Goal: Information Seeking & Learning: Check status

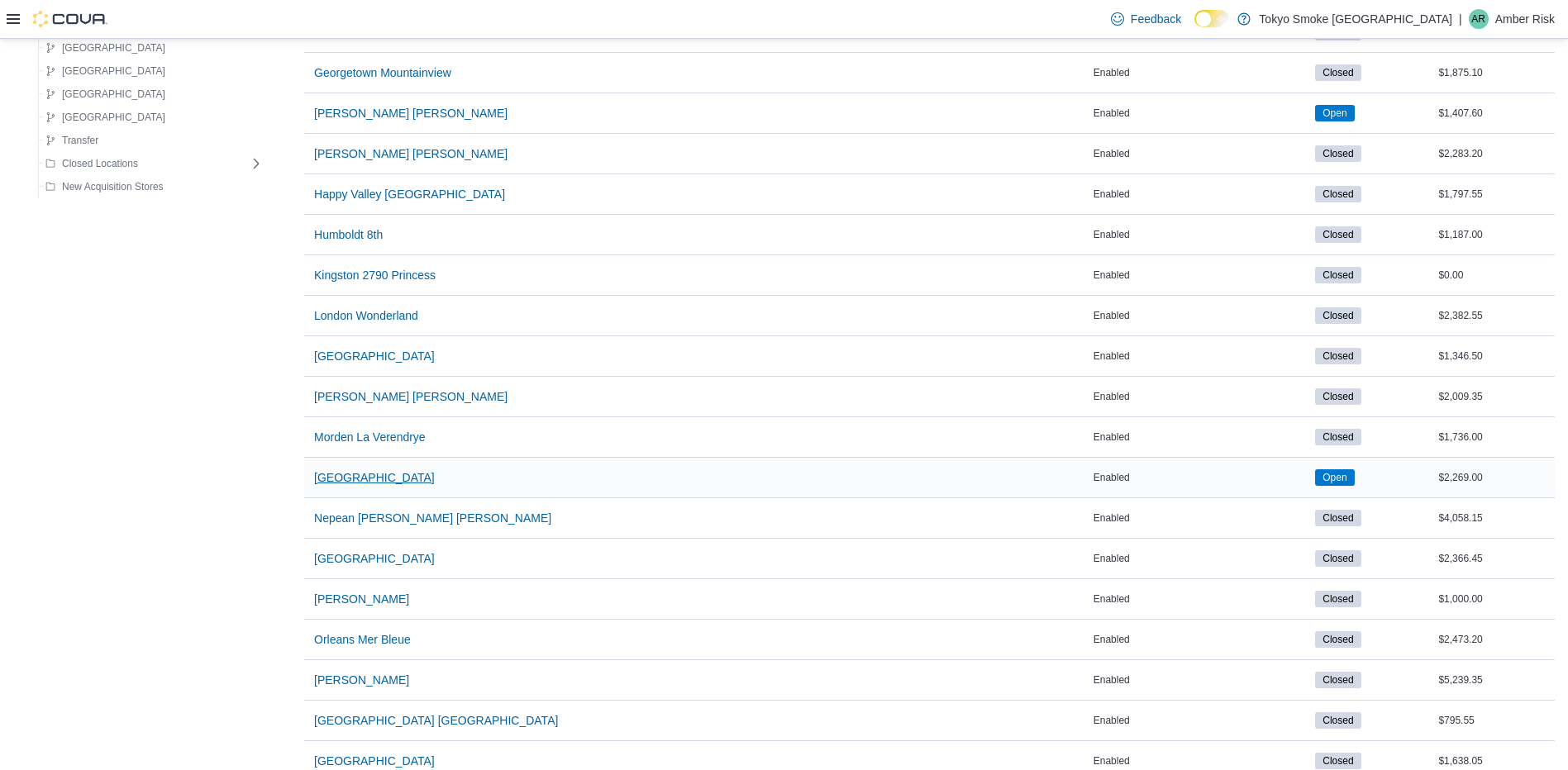
scroll to position [661, 0]
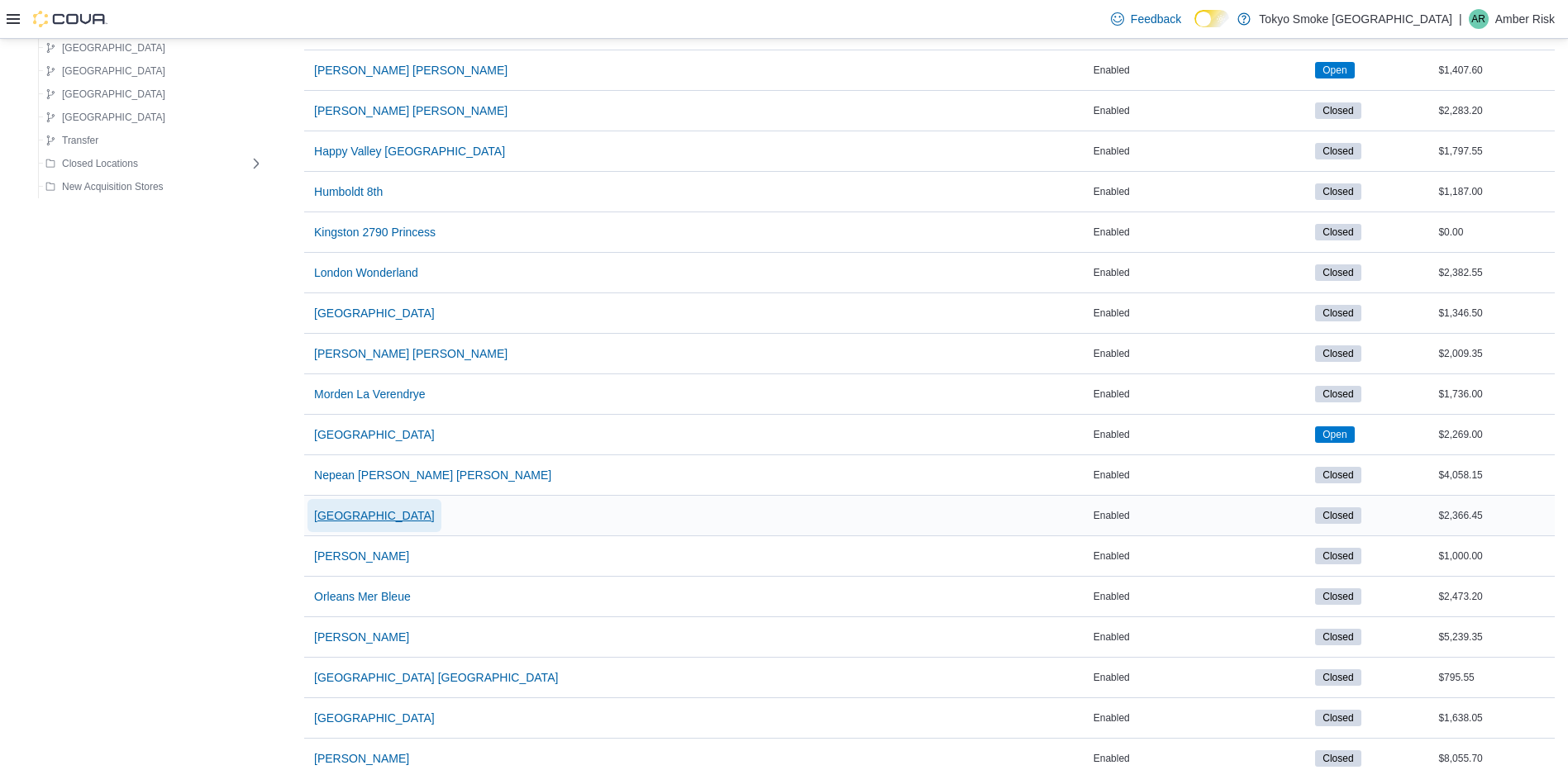
click at [321, 516] on span "[GEOGRAPHIC_DATA]" at bounding box center [374, 515] width 121 height 16
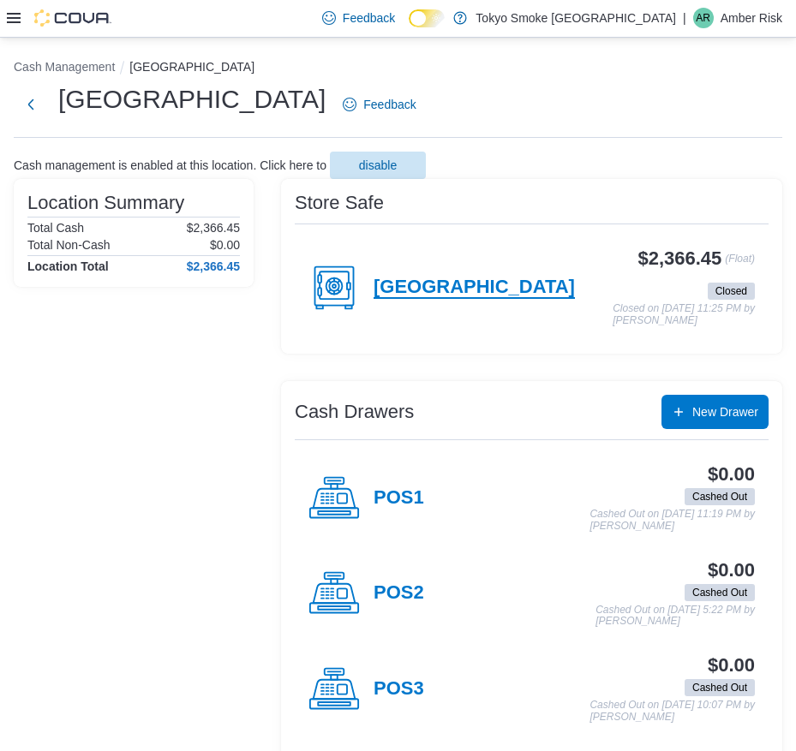
click at [499, 283] on h4 "[GEOGRAPHIC_DATA]" at bounding box center [474, 288] width 201 height 22
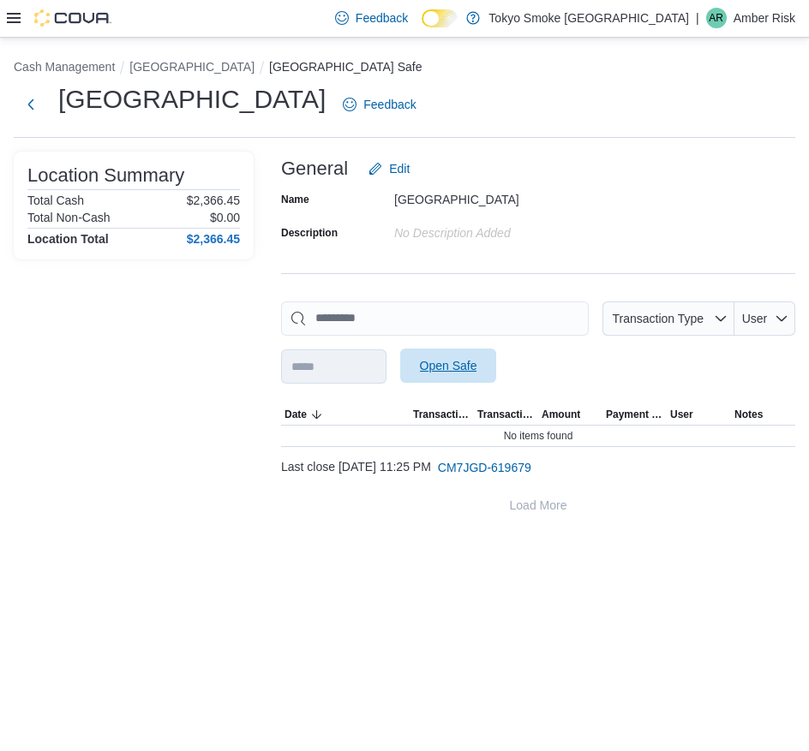
click at [475, 371] on span "Open Safe" at bounding box center [448, 365] width 57 height 17
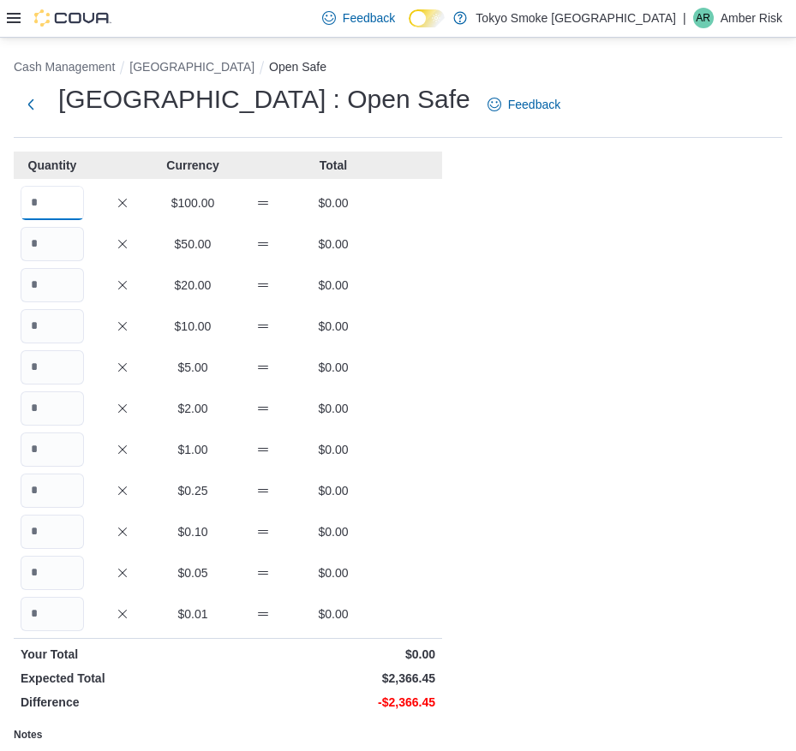
click at [39, 204] on input "Quantity" at bounding box center [52, 203] width 63 height 34
type input "*"
type input "**"
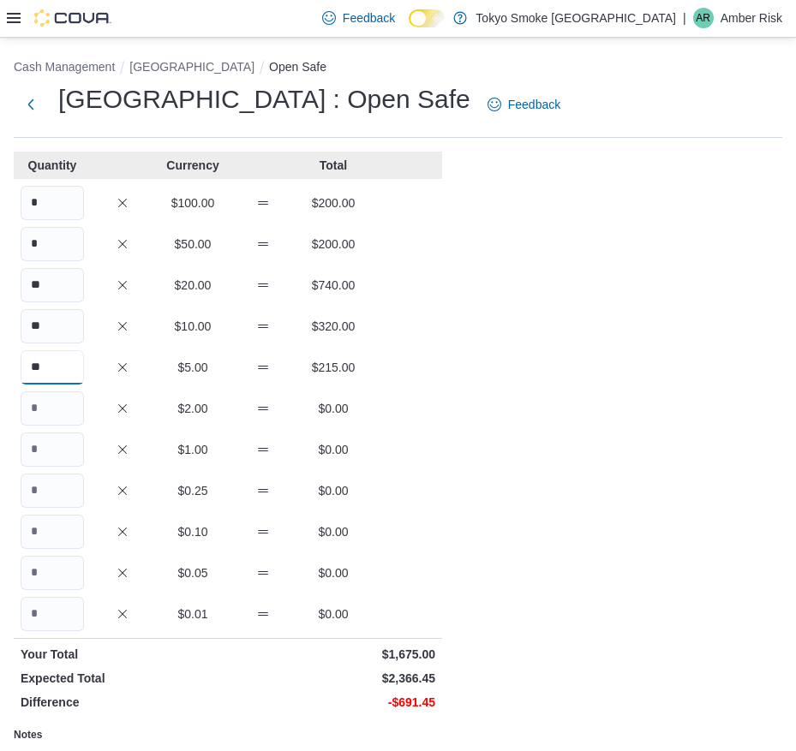
type input "**"
type input "***"
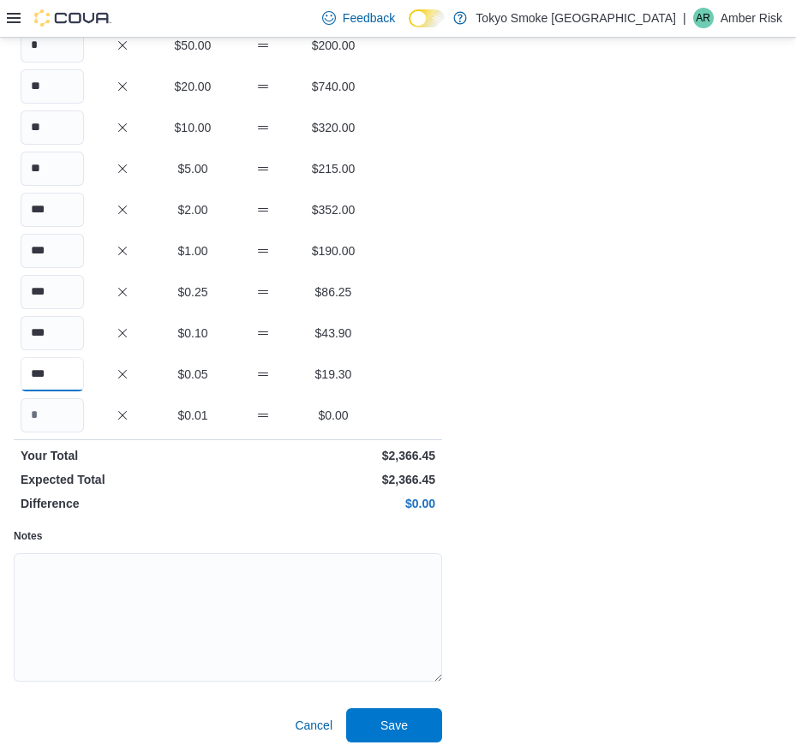
scroll to position [204, 0]
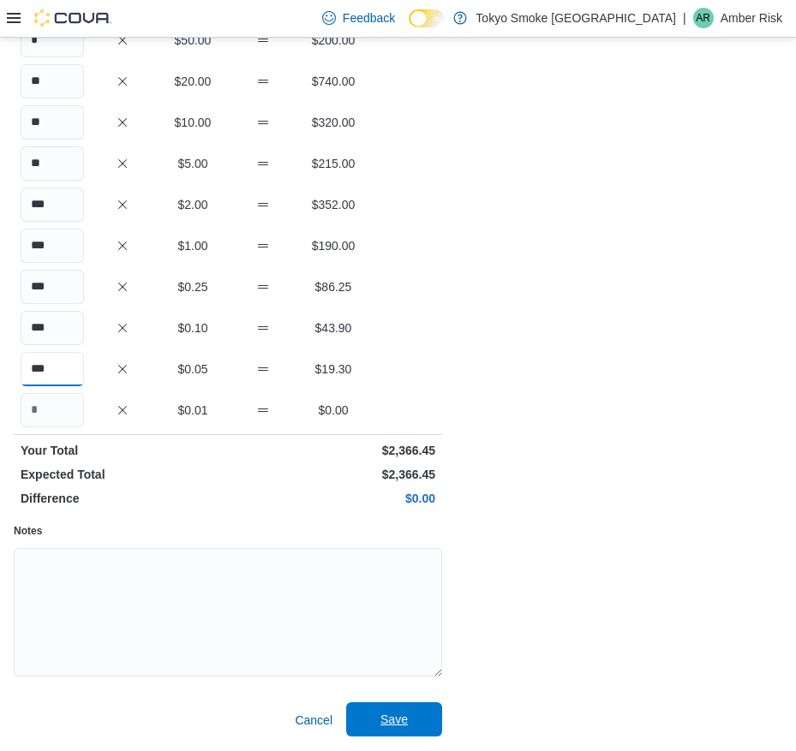
type input "***"
click at [398, 717] on span "Save" at bounding box center [393, 719] width 27 height 17
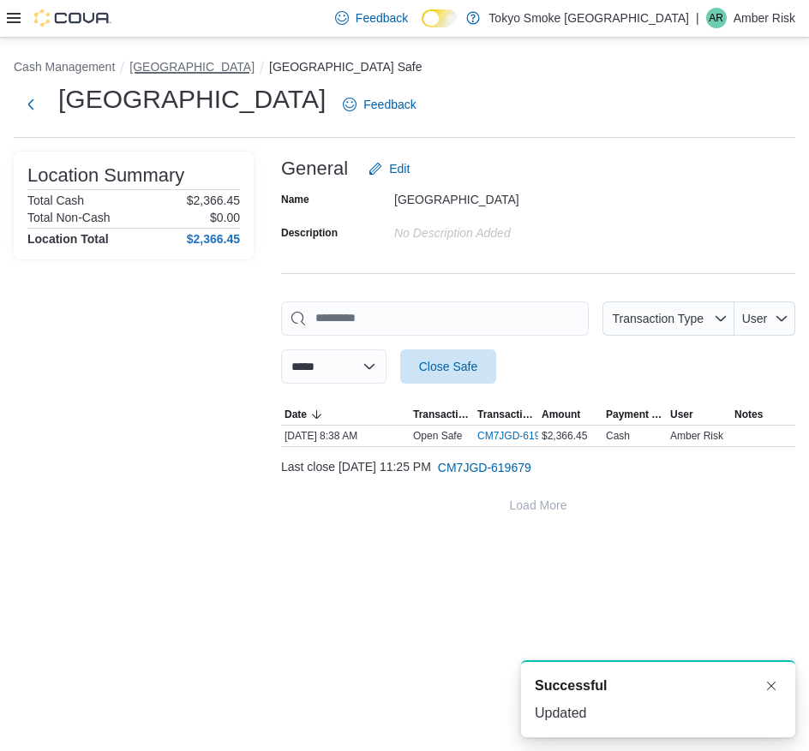
click at [197, 60] on button "[GEOGRAPHIC_DATA]" at bounding box center [191, 67] width 125 height 14
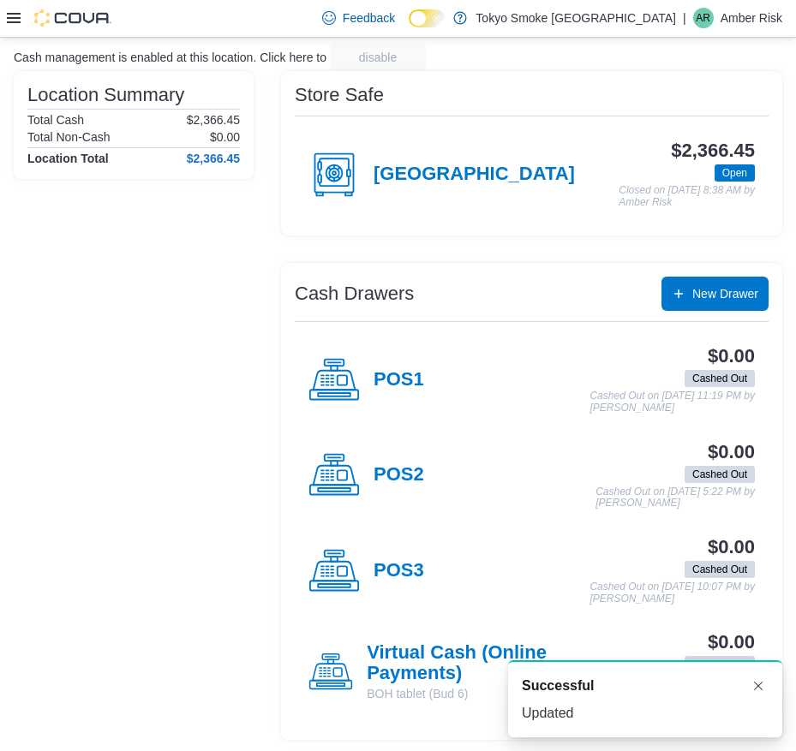
scroll to position [111, 0]
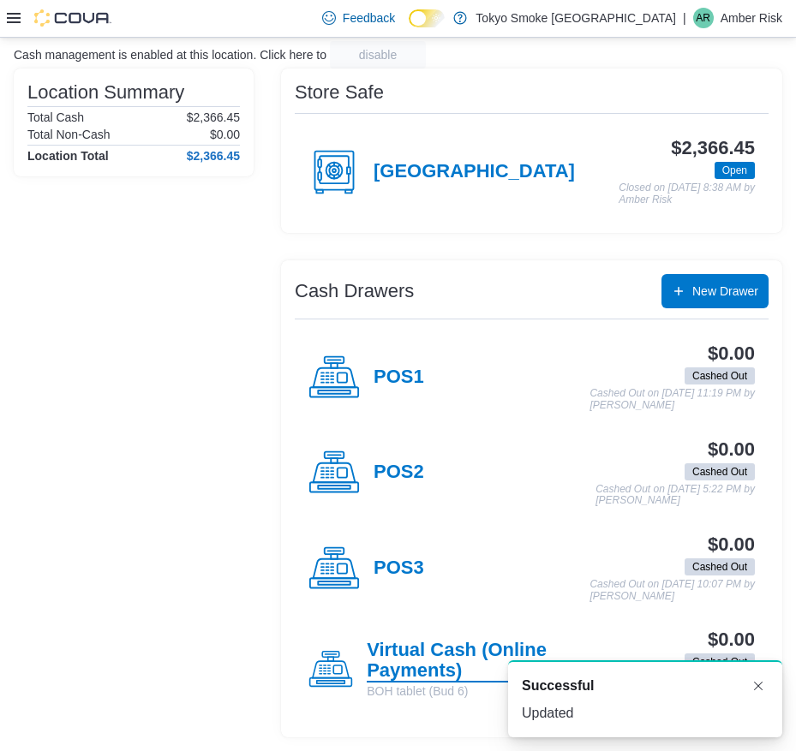
click at [421, 645] on h4 "Virtual Cash (Online Payments)" at bounding box center [488, 661] width 243 height 43
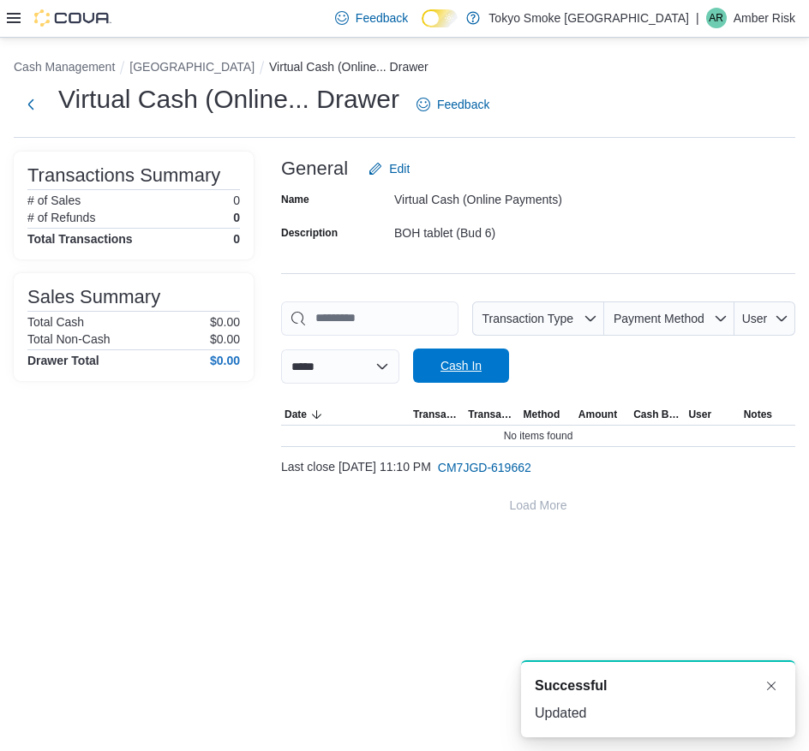
click at [469, 371] on span "Cash In" at bounding box center [460, 365] width 41 height 17
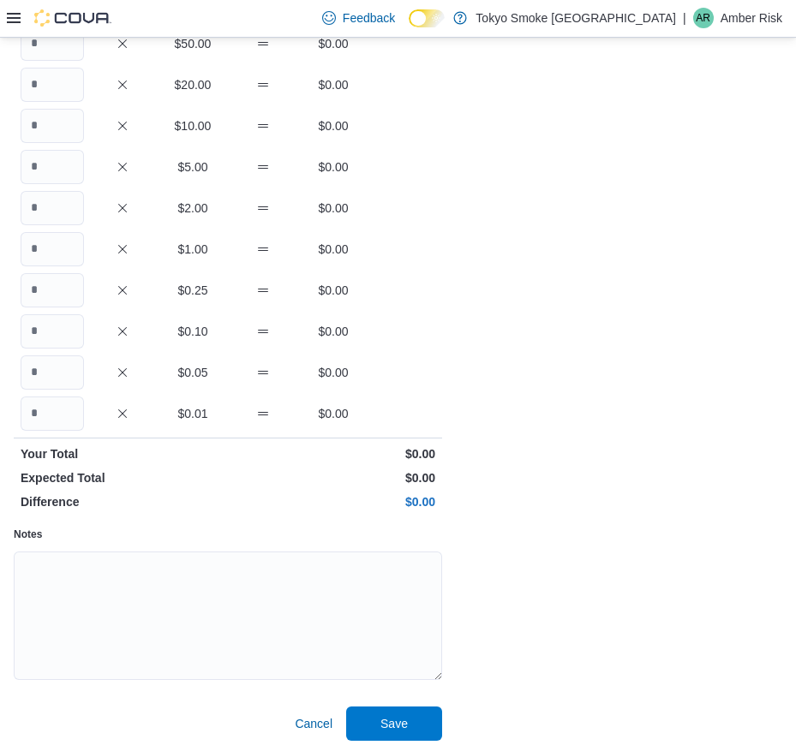
scroll to position [204, 0]
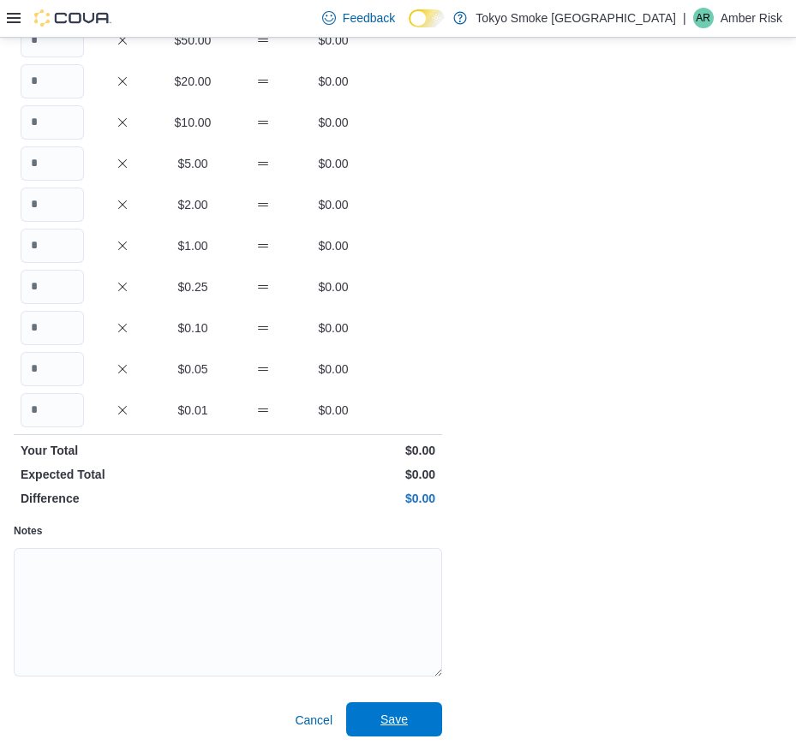
click at [365, 721] on span "Save" at bounding box center [393, 720] width 75 height 34
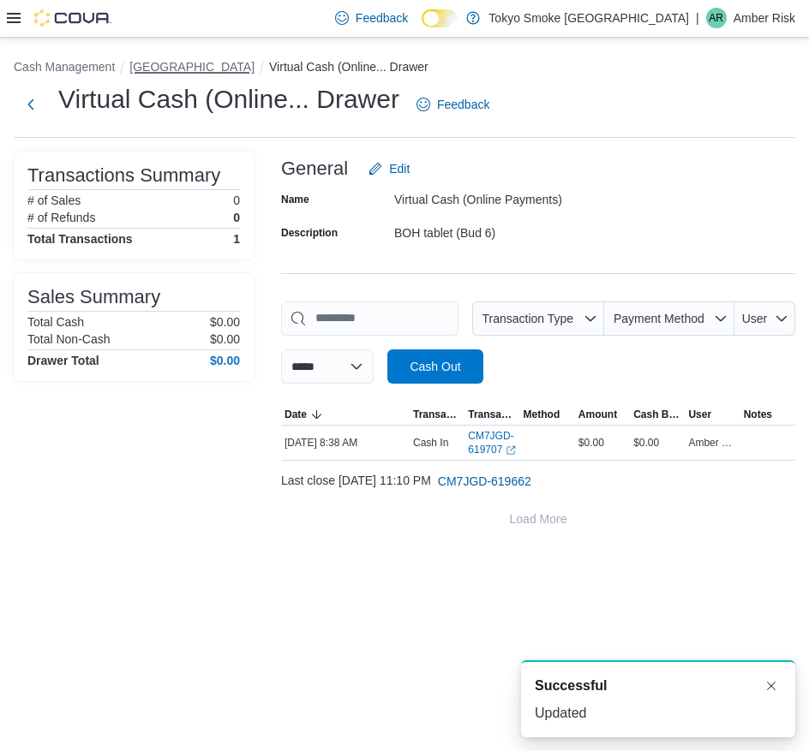
click at [197, 69] on button "[GEOGRAPHIC_DATA]" at bounding box center [191, 67] width 125 height 14
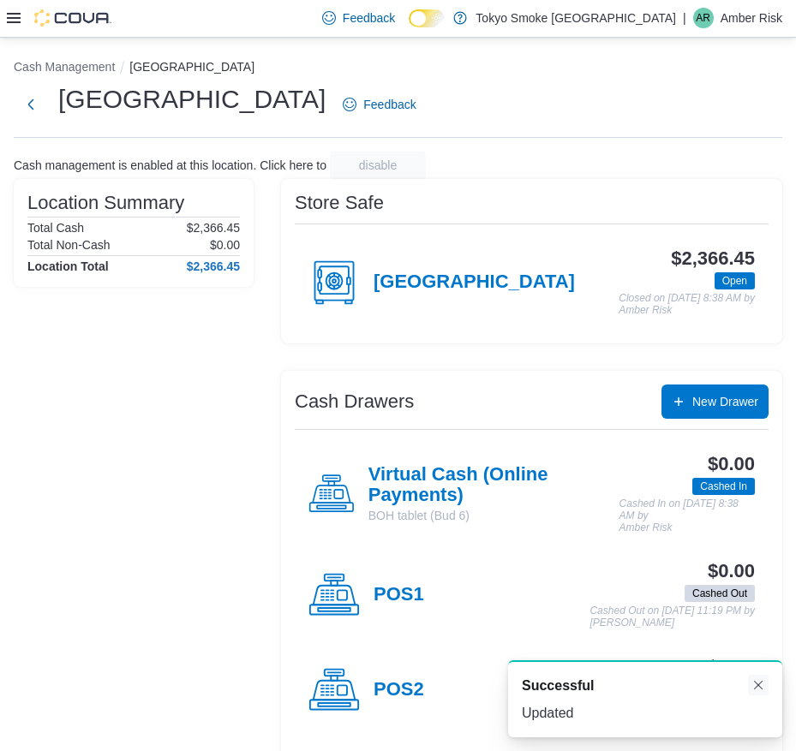
click at [755, 684] on button "Dismiss toast" at bounding box center [758, 685] width 21 height 21
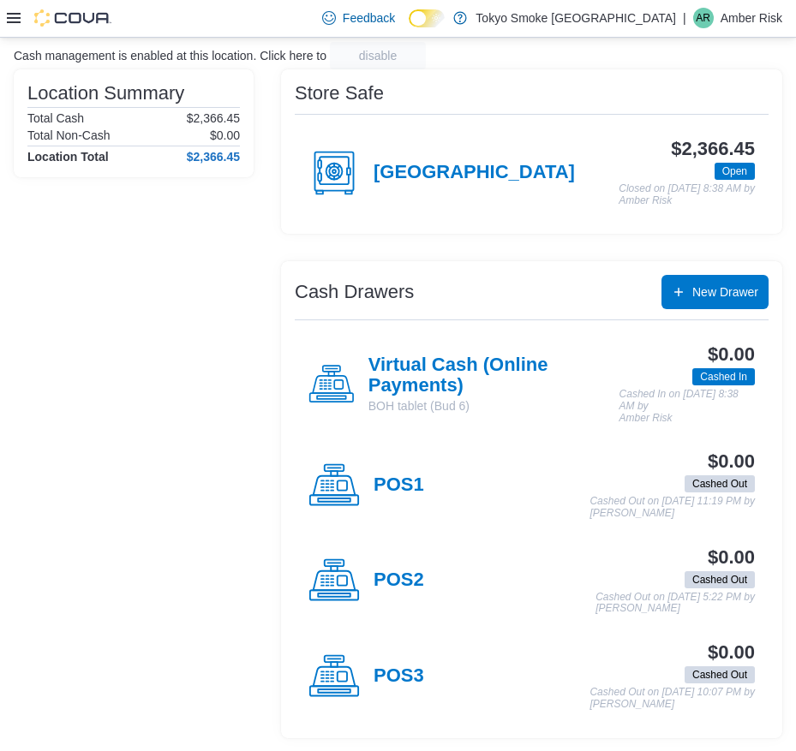
scroll to position [111, 0]
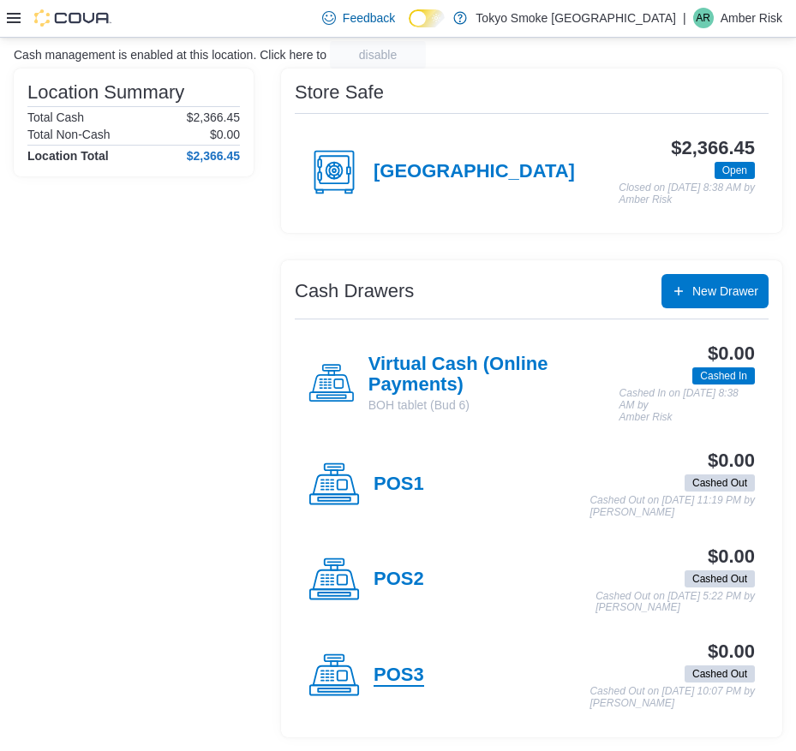
click at [410, 673] on h4 "POS3" at bounding box center [399, 676] width 51 height 22
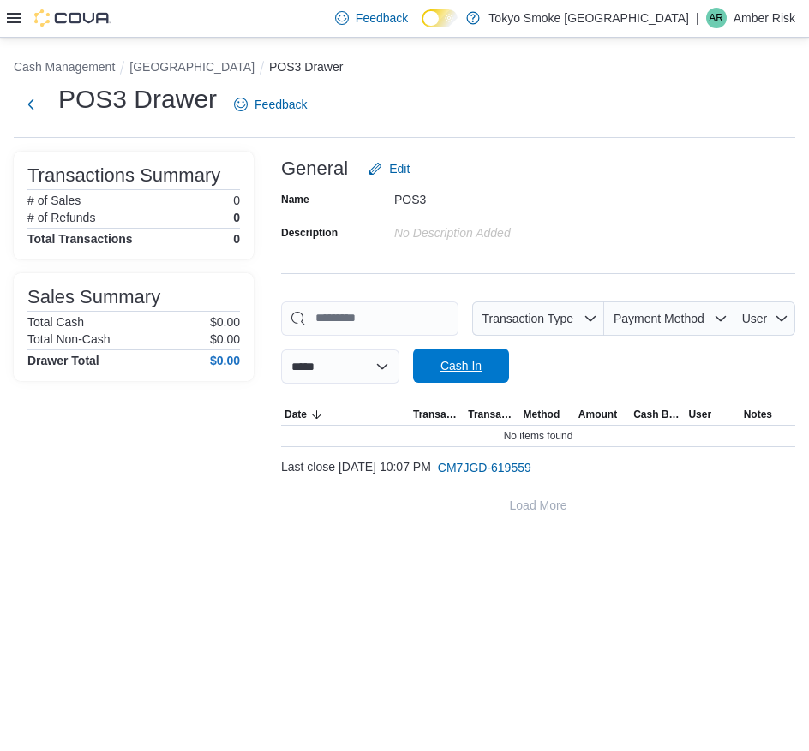
click at [481, 362] on span "Cash In" at bounding box center [460, 365] width 41 height 17
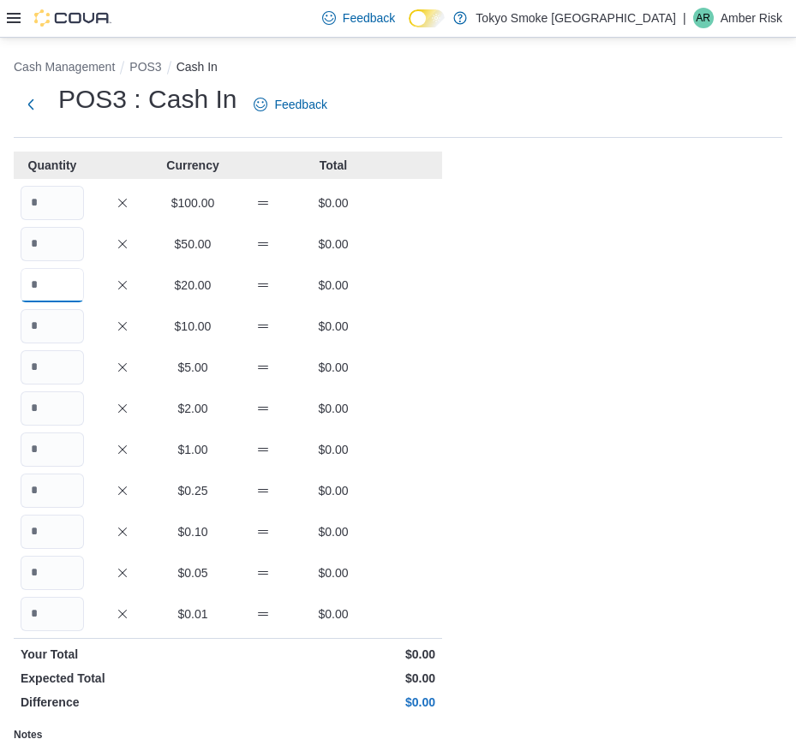
click at [65, 296] on input "Quantity" at bounding box center [52, 285] width 63 height 34
type input "*"
type input "**"
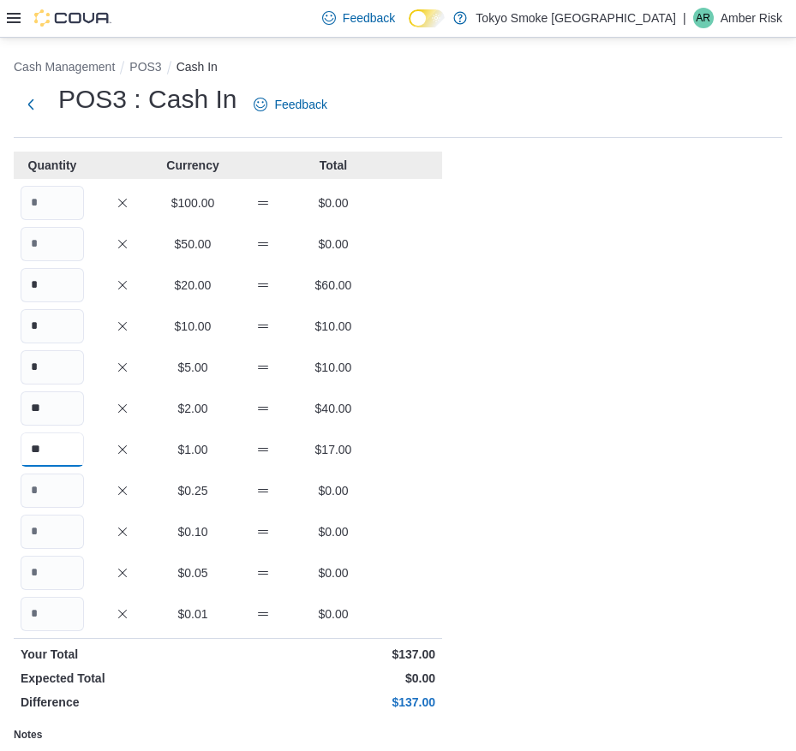
type input "**"
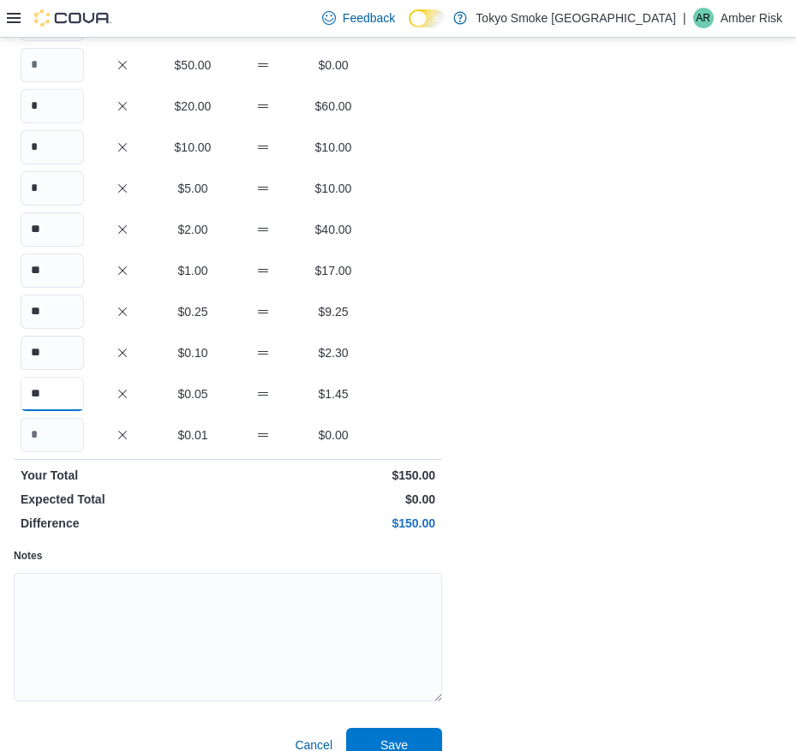
scroll to position [204, 0]
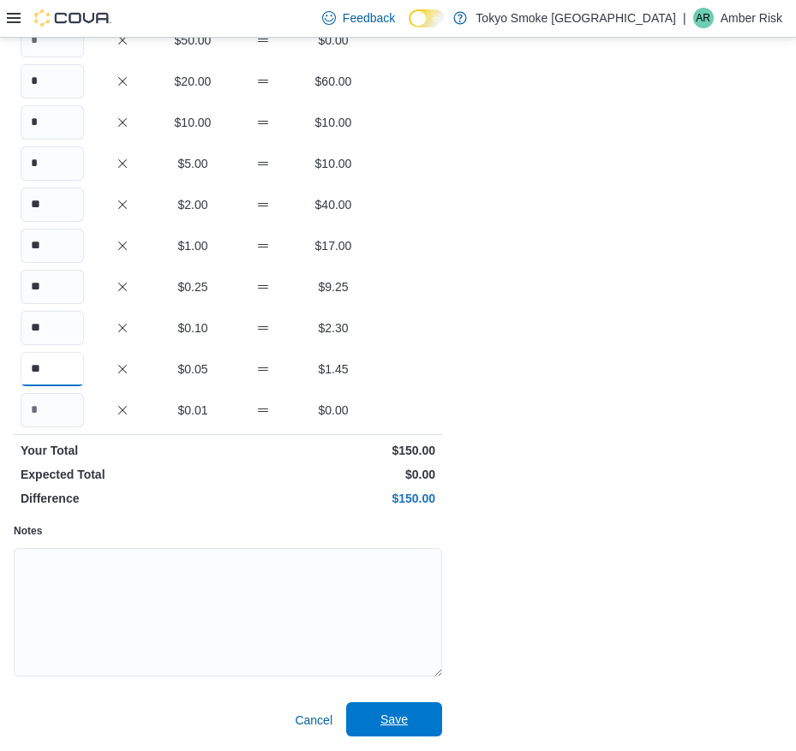
type input "**"
click at [391, 724] on span "Save" at bounding box center [393, 719] width 27 height 17
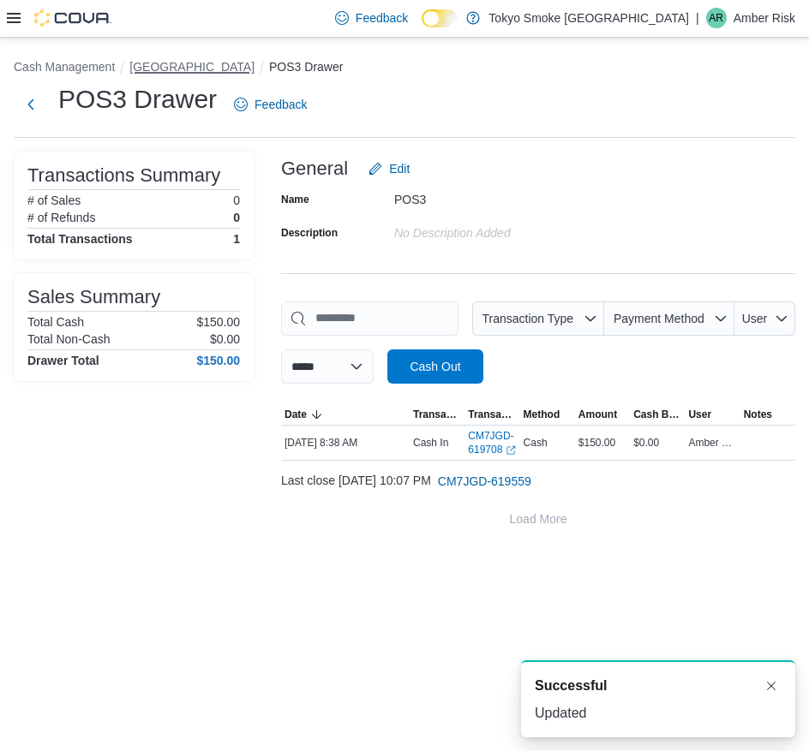
click at [190, 61] on button "[GEOGRAPHIC_DATA]" at bounding box center [191, 67] width 125 height 14
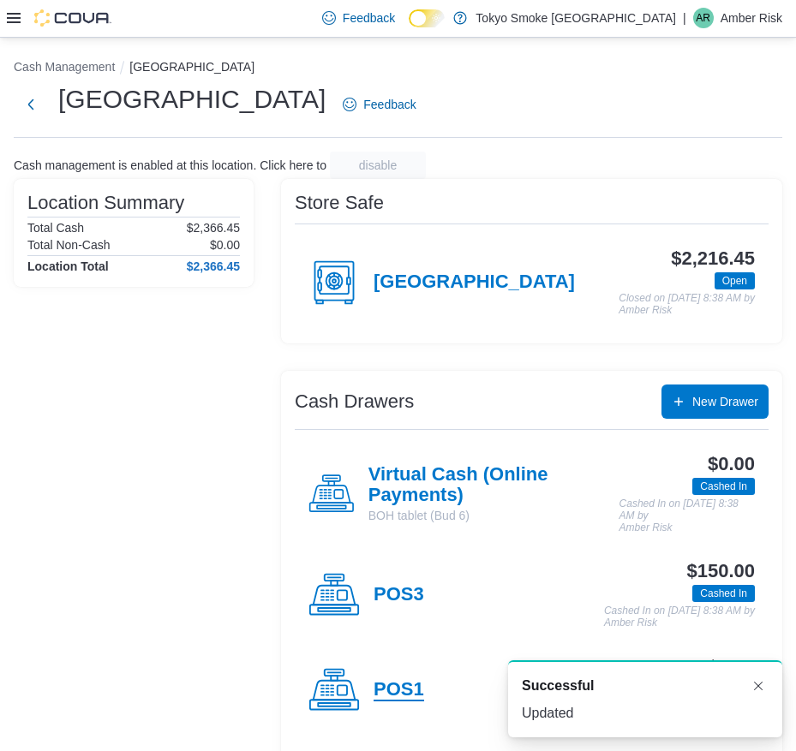
click at [379, 692] on h4 "POS1" at bounding box center [399, 690] width 51 height 22
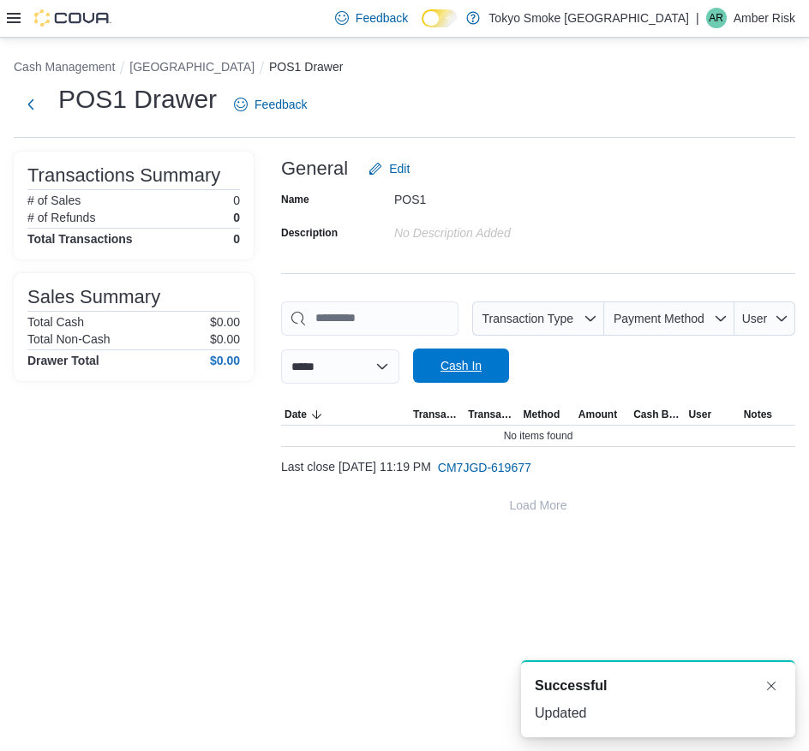
click at [481, 371] on span "Cash In" at bounding box center [460, 365] width 41 height 17
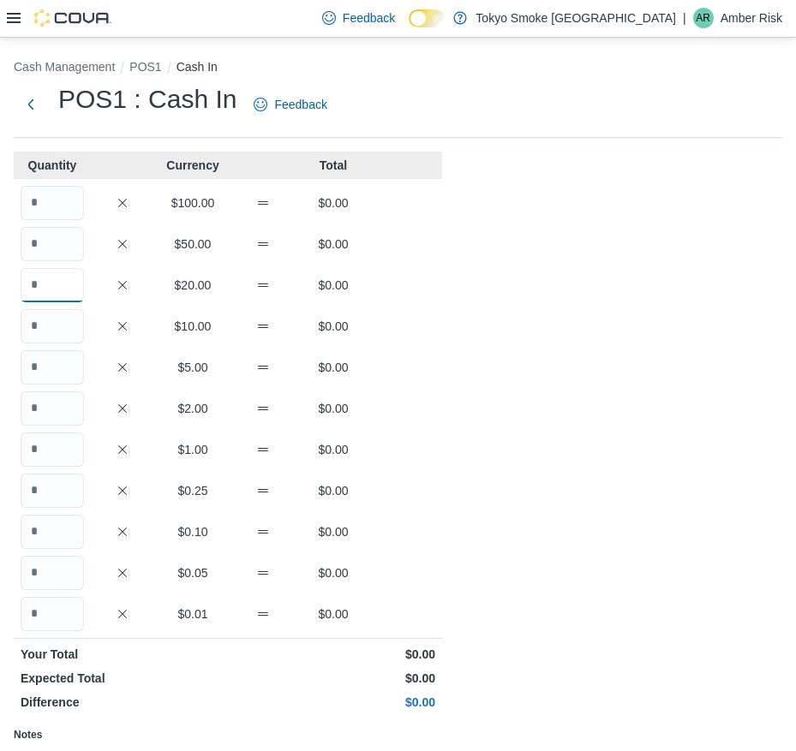
click at [65, 291] on input "Quantity" at bounding box center [52, 285] width 63 height 34
type input "*"
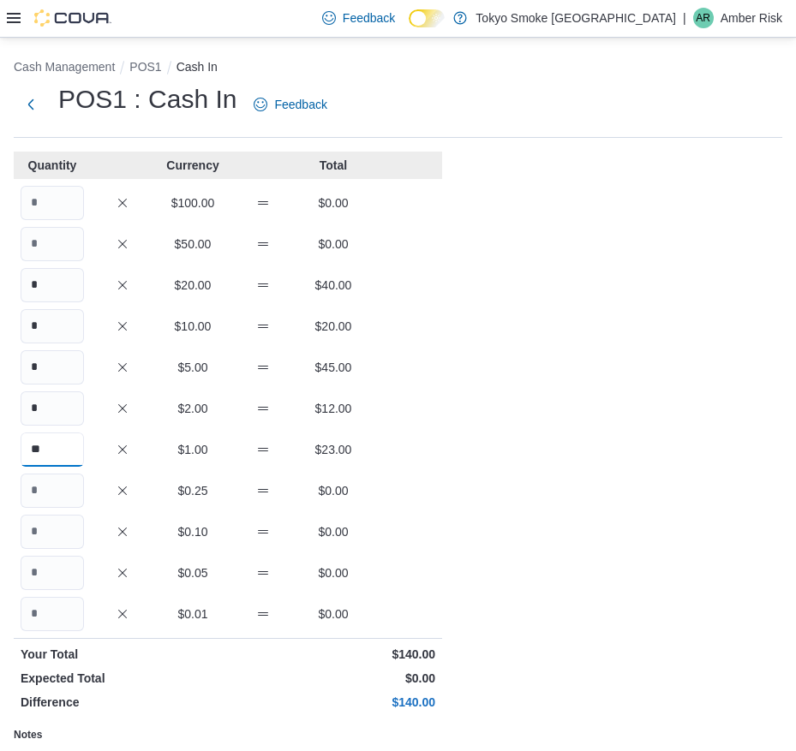
type input "**"
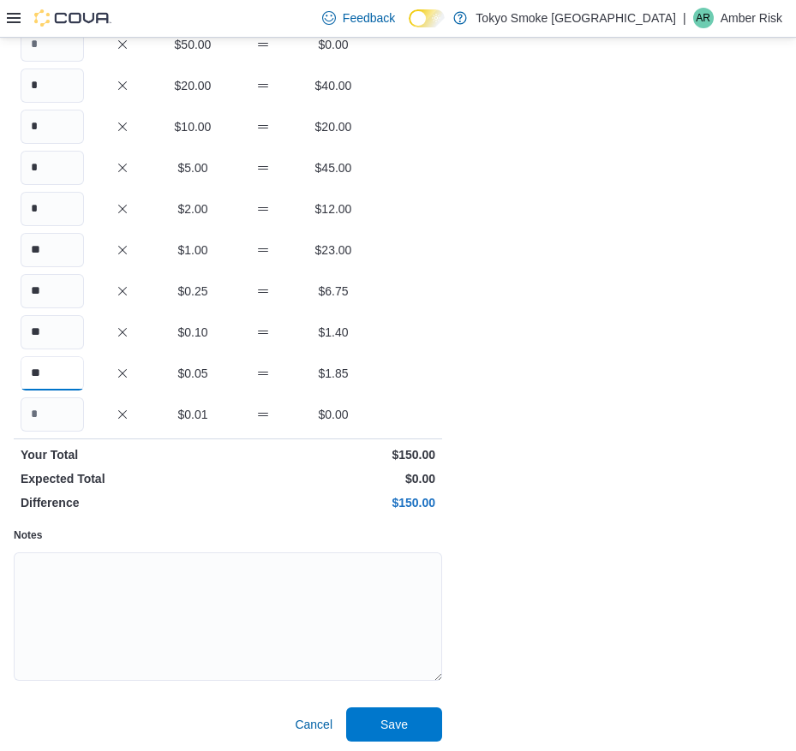
scroll to position [204, 0]
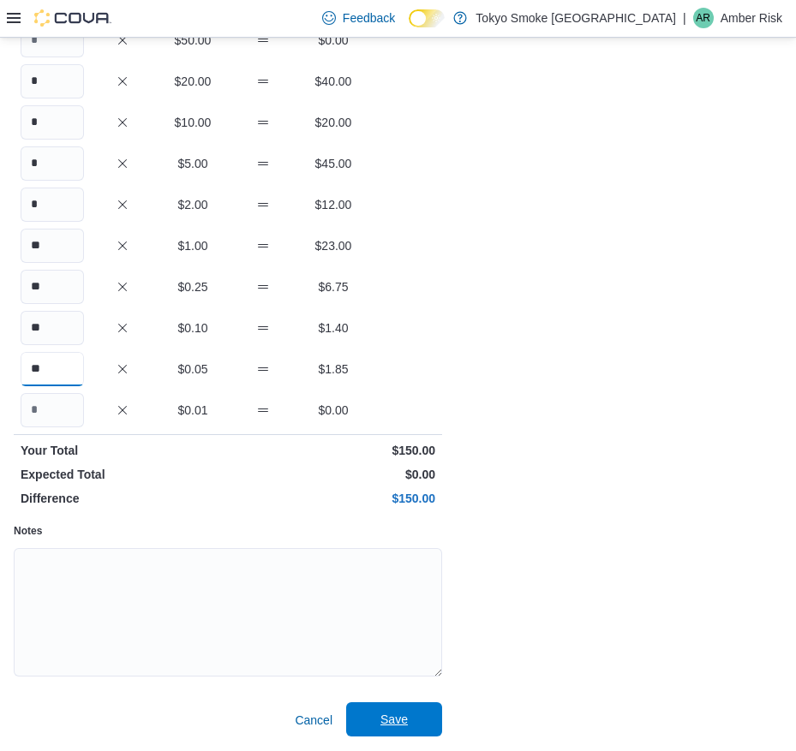
type input "**"
click at [386, 724] on span "Save" at bounding box center [393, 719] width 27 height 17
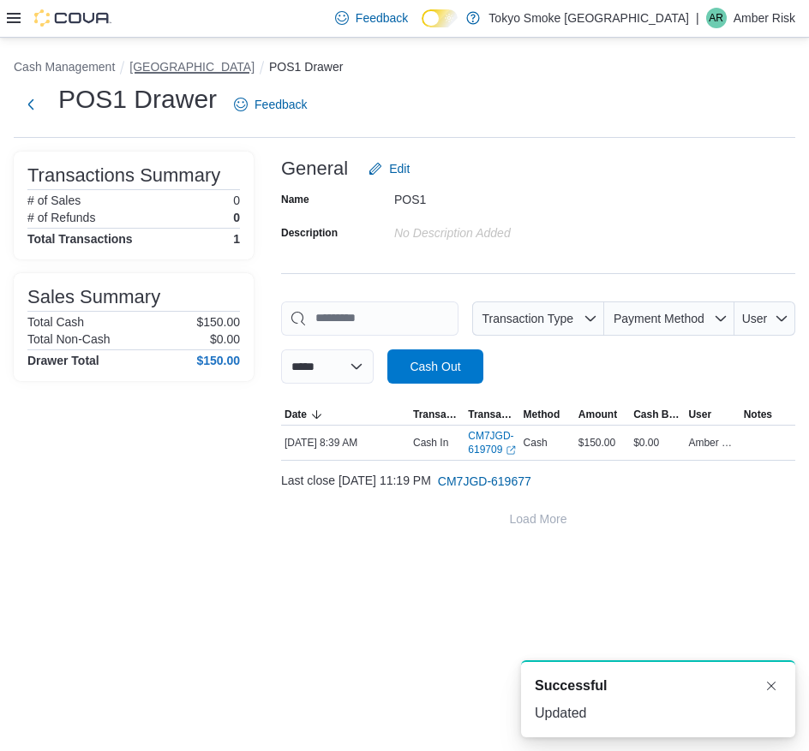
click at [147, 63] on button "[GEOGRAPHIC_DATA]" at bounding box center [191, 67] width 125 height 14
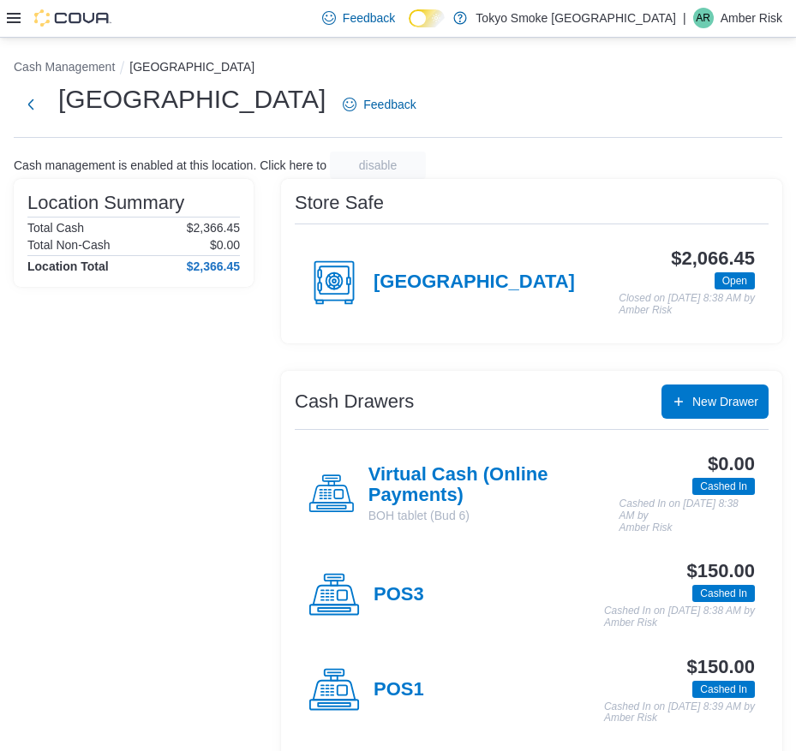
drag, startPoint x: 135, startPoint y: 428, endPoint x: 123, endPoint y: 405, distance: 25.3
click at [135, 428] on div "Location Summary Total Cash $2,366.45 Total Non-Cash $0.00 Location Total $2,36…" at bounding box center [134, 513] width 240 height 669
click at [13, 14] on icon at bounding box center [14, 18] width 14 height 10
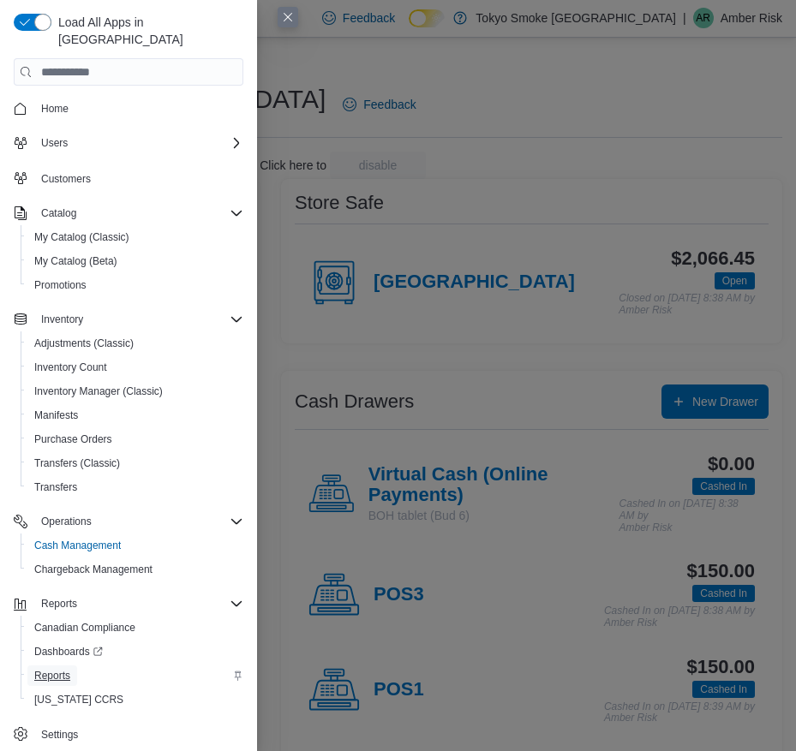
click at [54, 669] on span "Reports" at bounding box center [52, 676] width 36 height 14
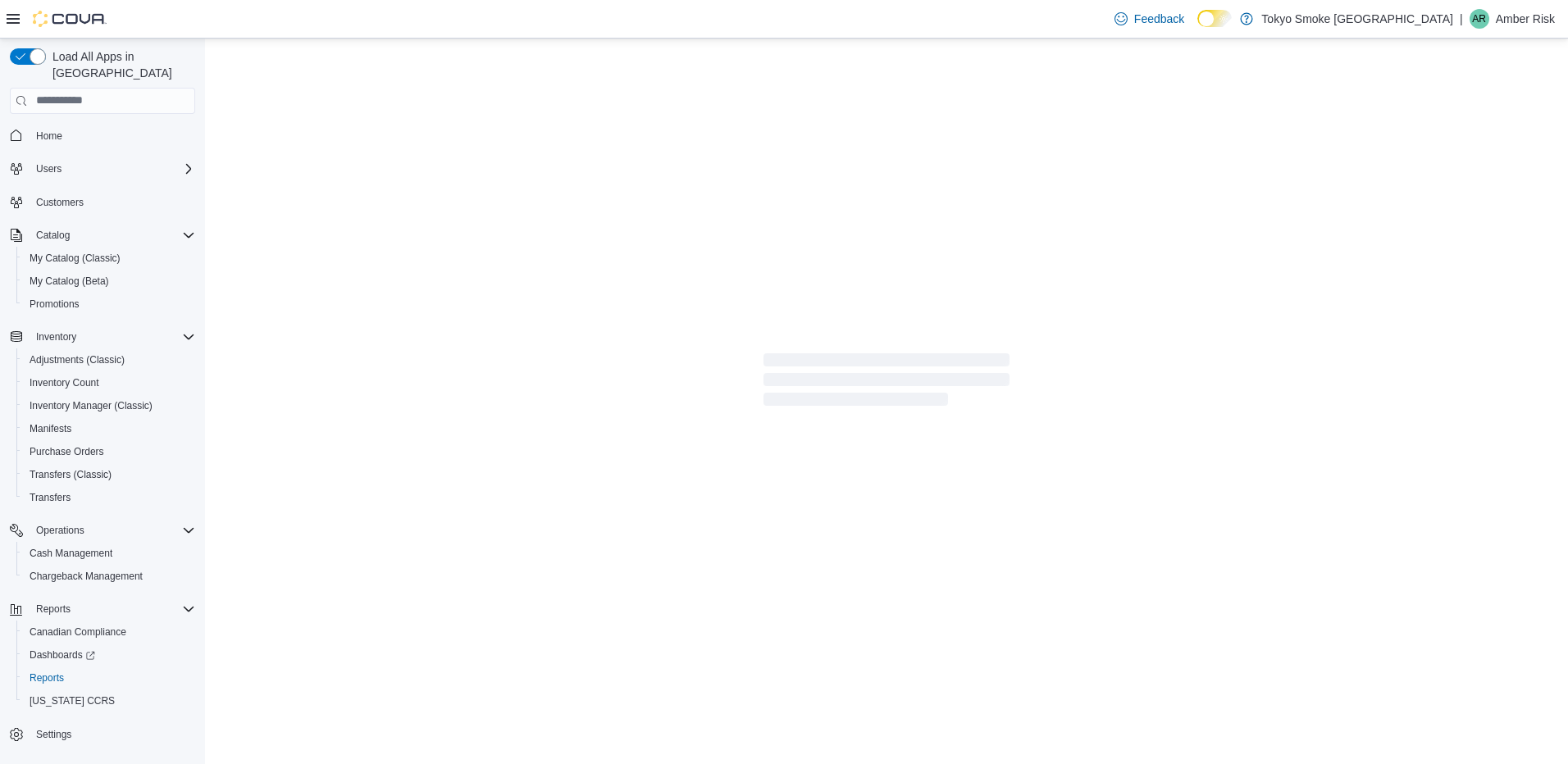
click at [11, 12] on icon at bounding box center [13, 19] width 13 height 13
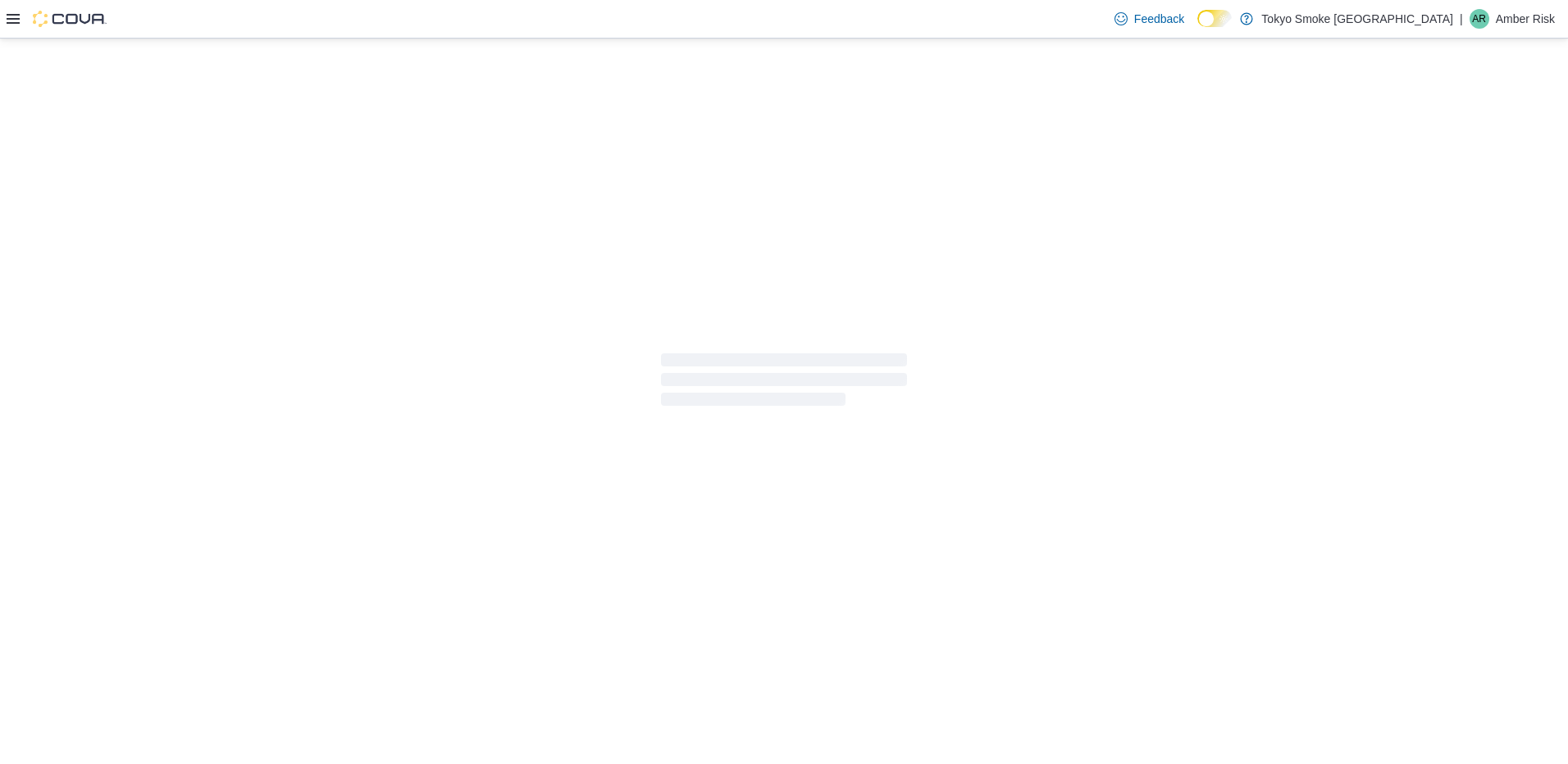
click at [11, 18] on icon at bounding box center [13, 19] width 13 height 10
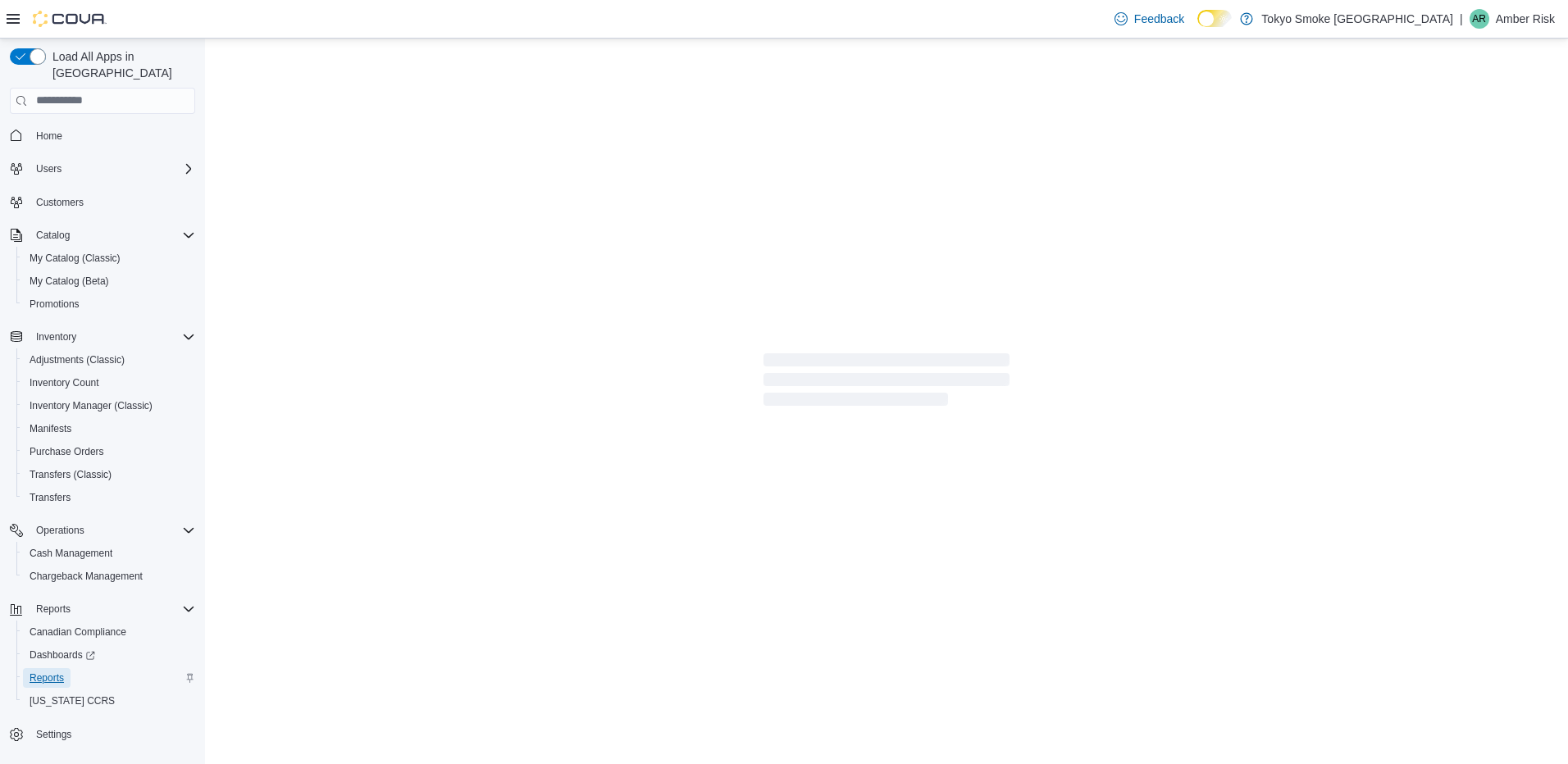
click at [51, 672] on span "Reports" at bounding box center [47, 679] width 34 height 13
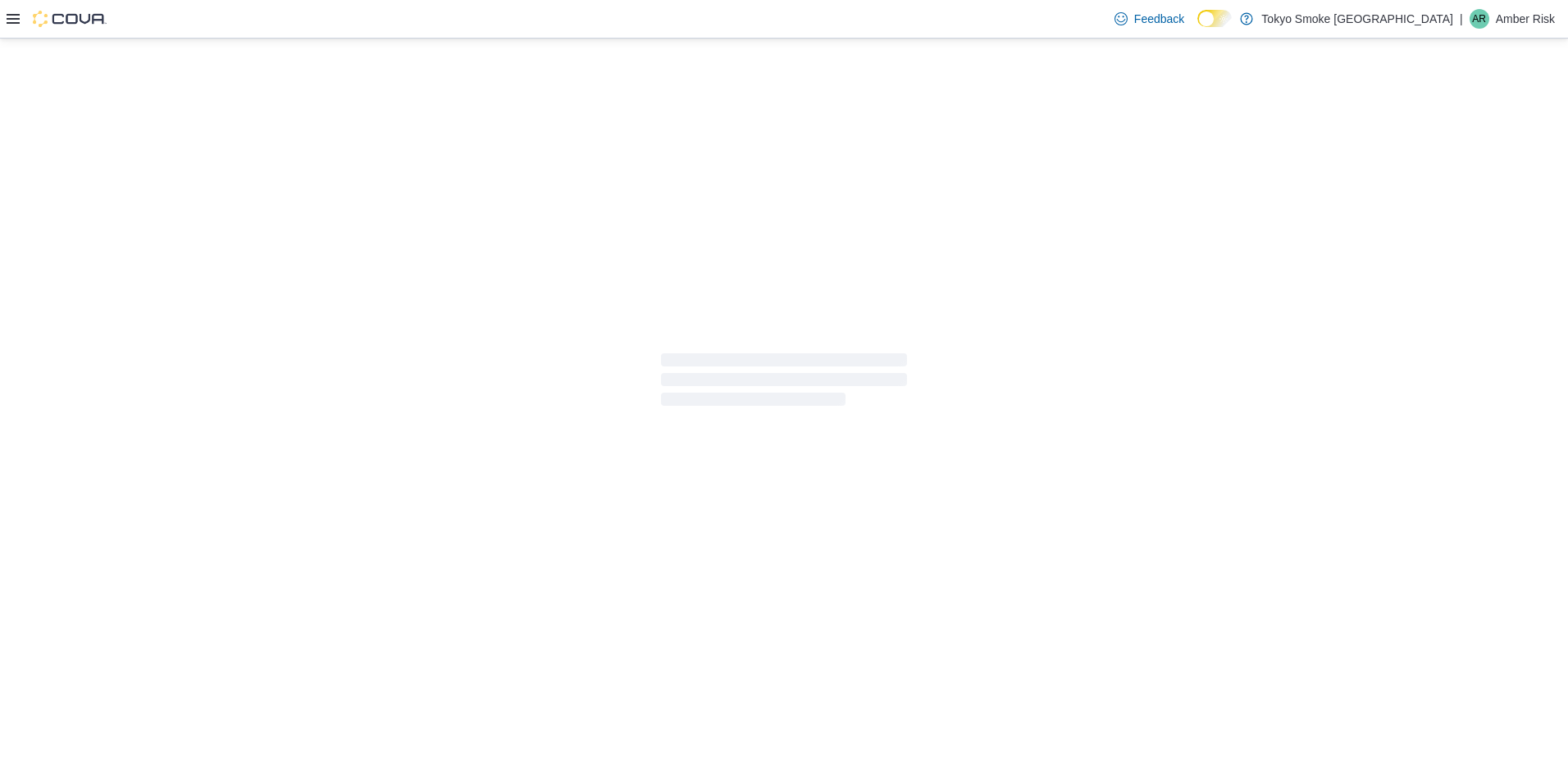
click at [13, 18] on icon at bounding box center [13, 19] width 13 height 10
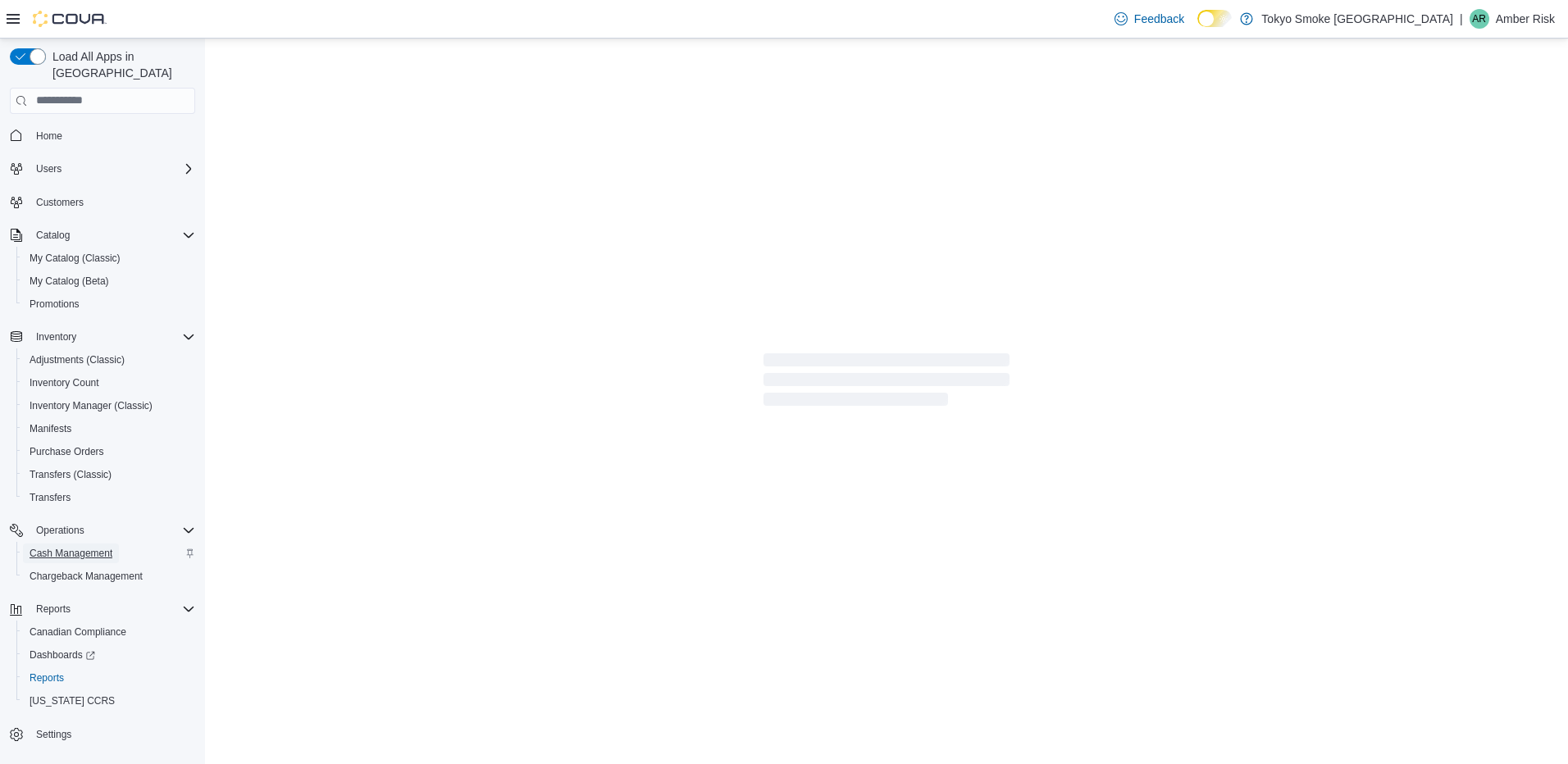
click at [72, 547] on span "Cash Management" at bounding box center [71, 553] width 83 height 13
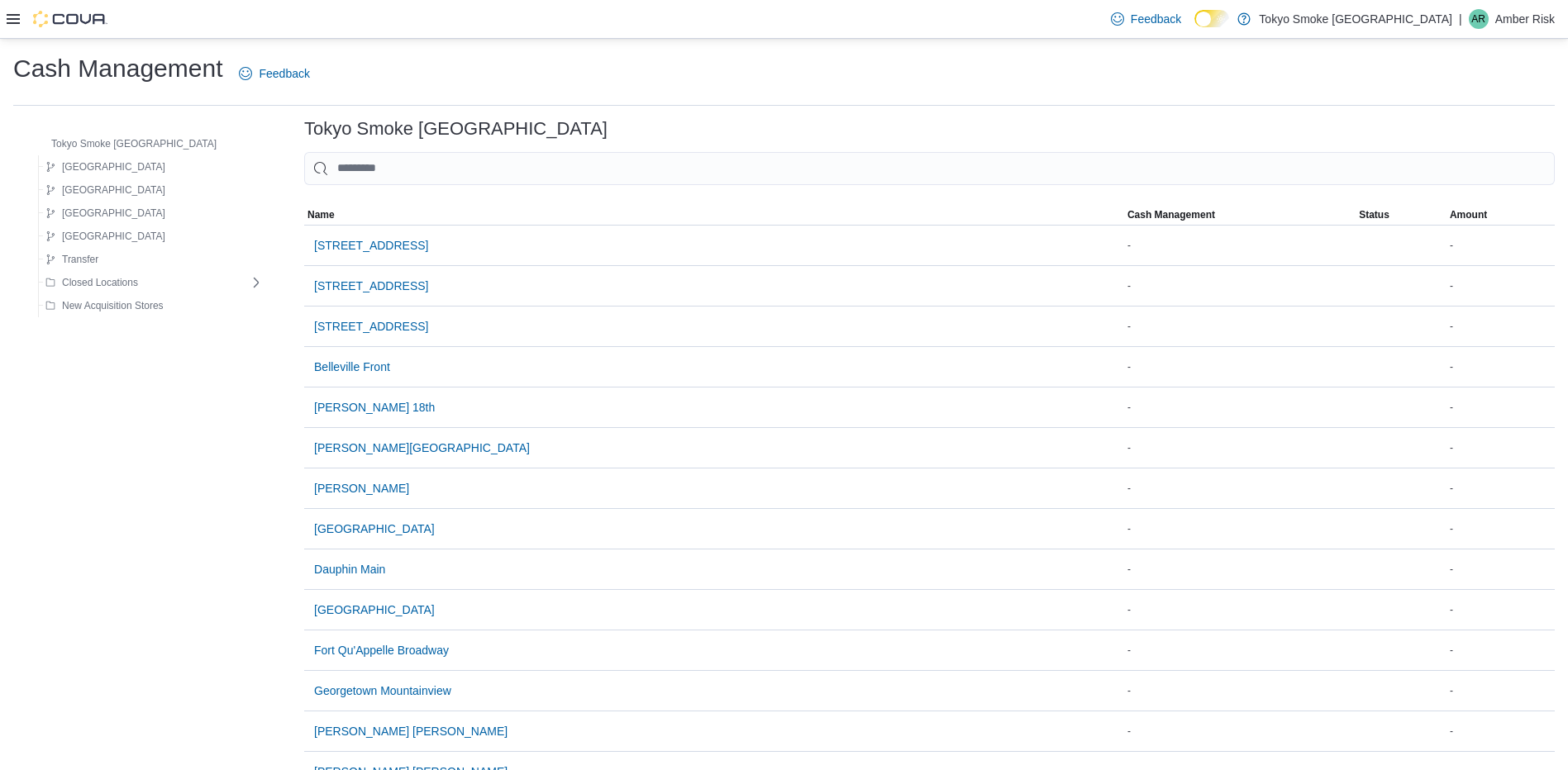
click at [3, 21] on div "Feedback Dark Mode Tokyo Smoke [GEOGRAPHIC_DATA] | AR Amber Risk" at bounding box center [784, 19] width 1568 height 39
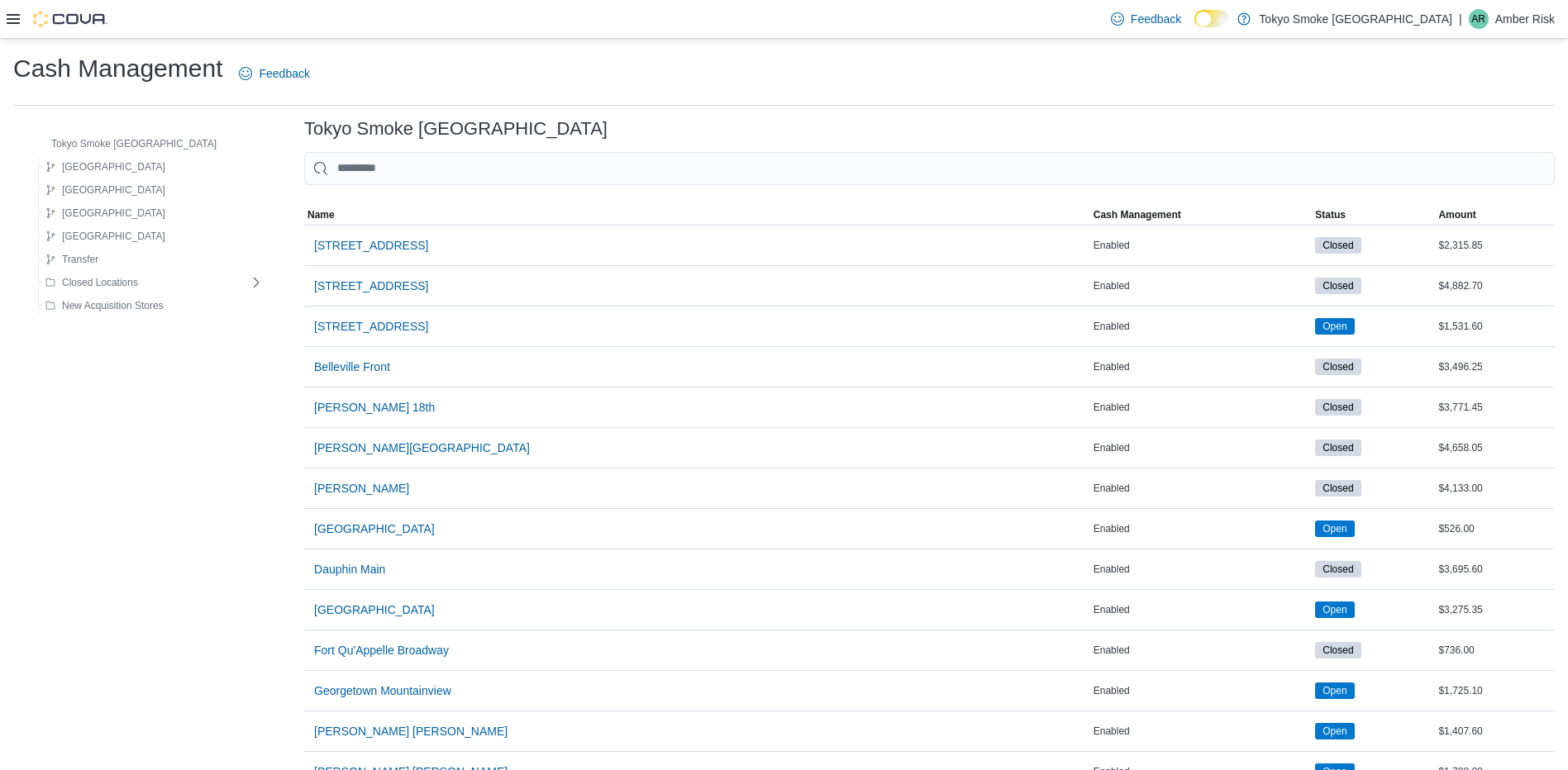
click at [13, 19] on icon at bounding box center [14, 19] width 14 height 10
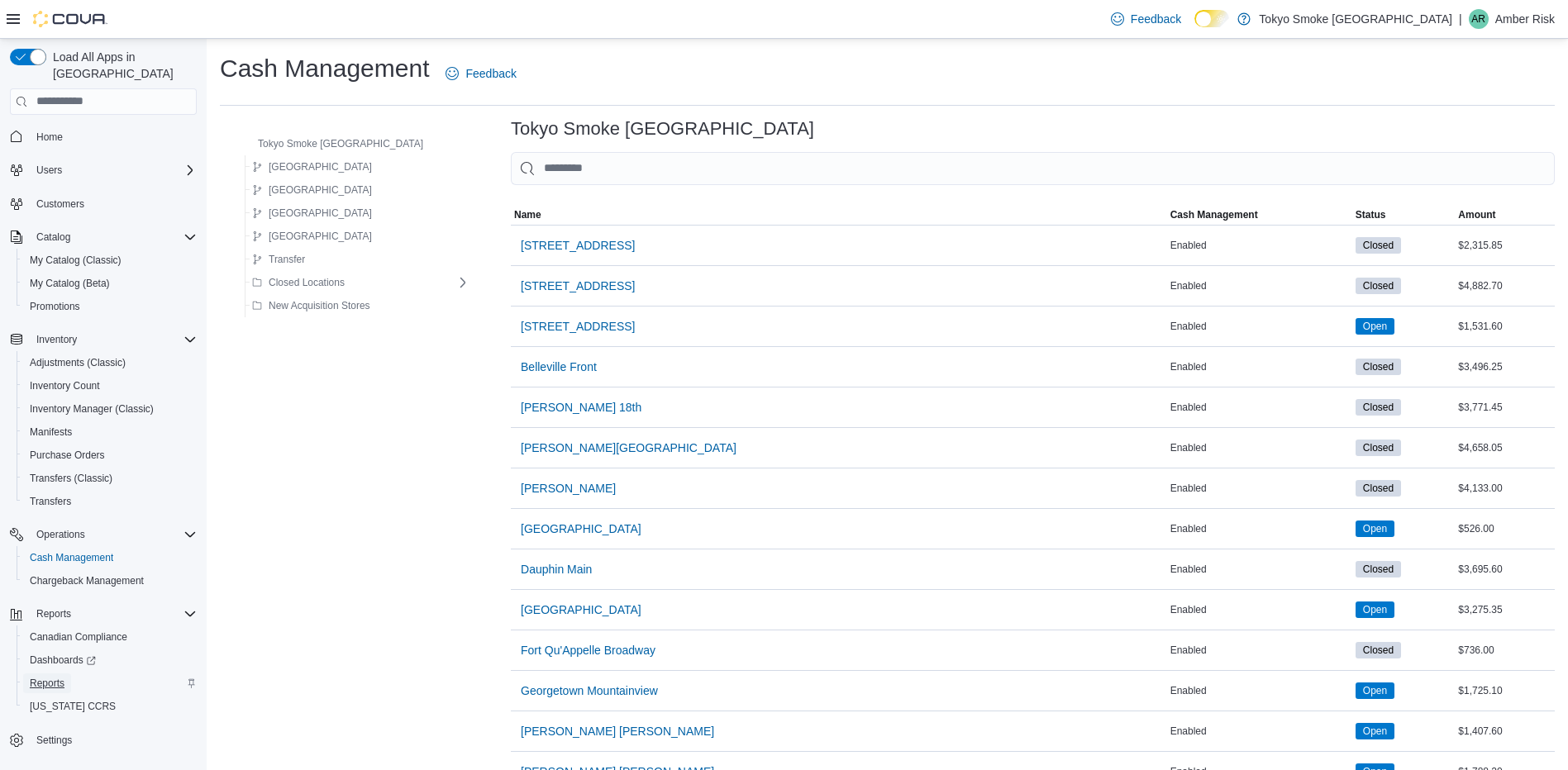
click at [60, 677] on span "Reports" at bounding box center [47, 684] width 35 height 14
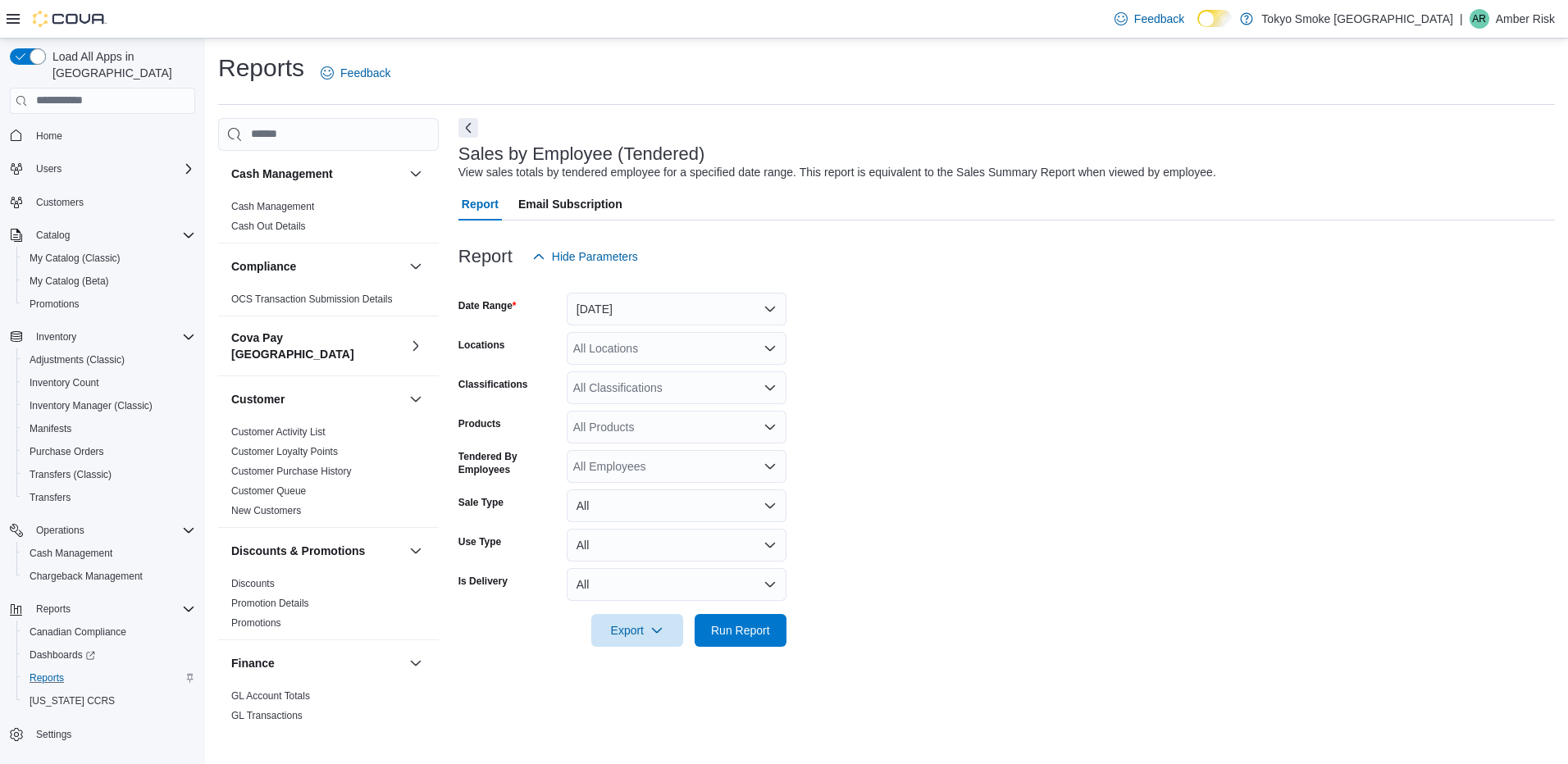
drag, startPoint x: 282, startPoint y: 209, endPoint x: 349, endPoint y: 241, distance: 74.2
click at [282, 209] on link "Cash Management" at bounding box center [273, 207] width 83 height 11
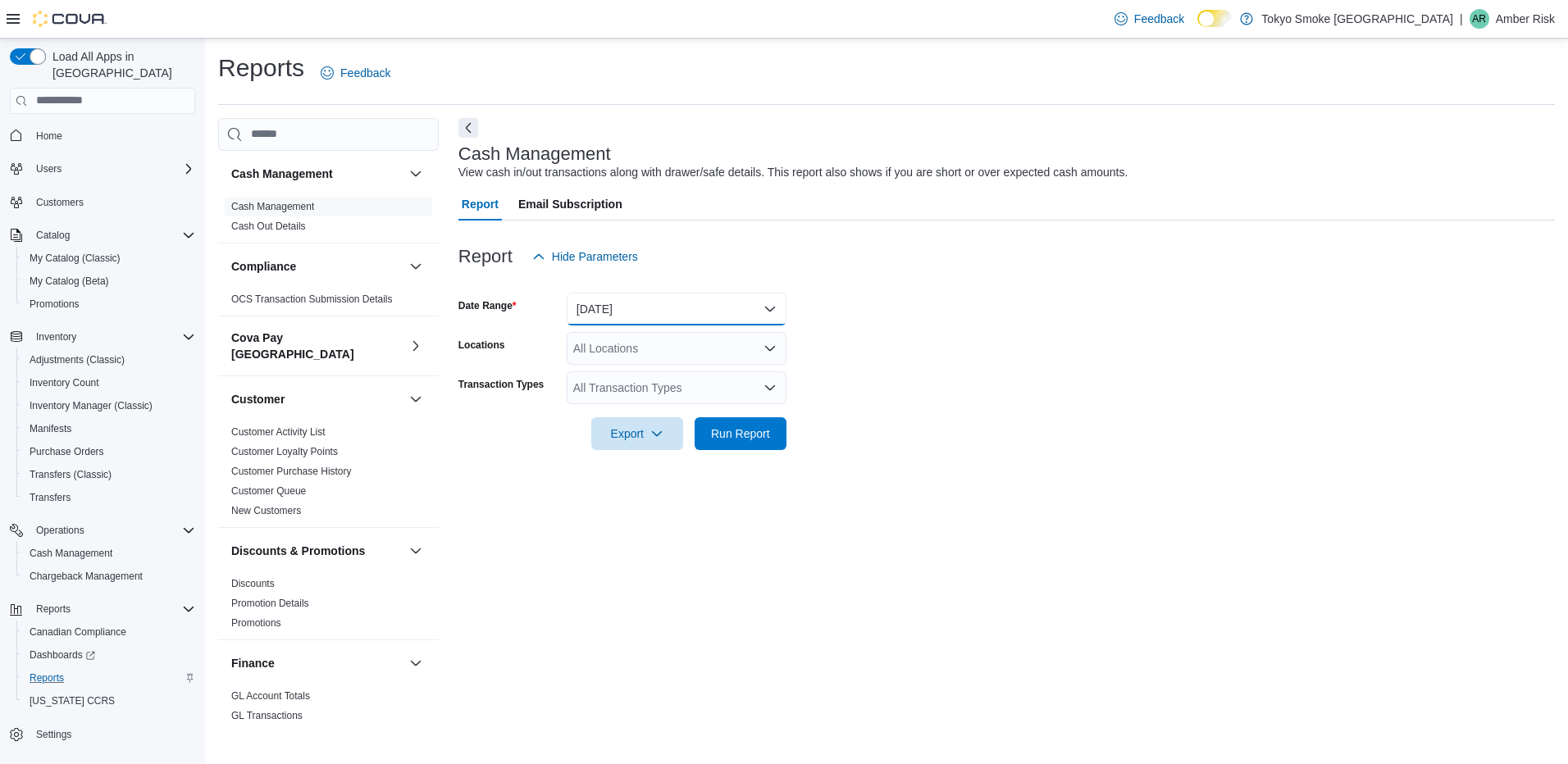
click at [731, 309] on button "[DATE]" at bounding box center [677, 309] width 220 height 33
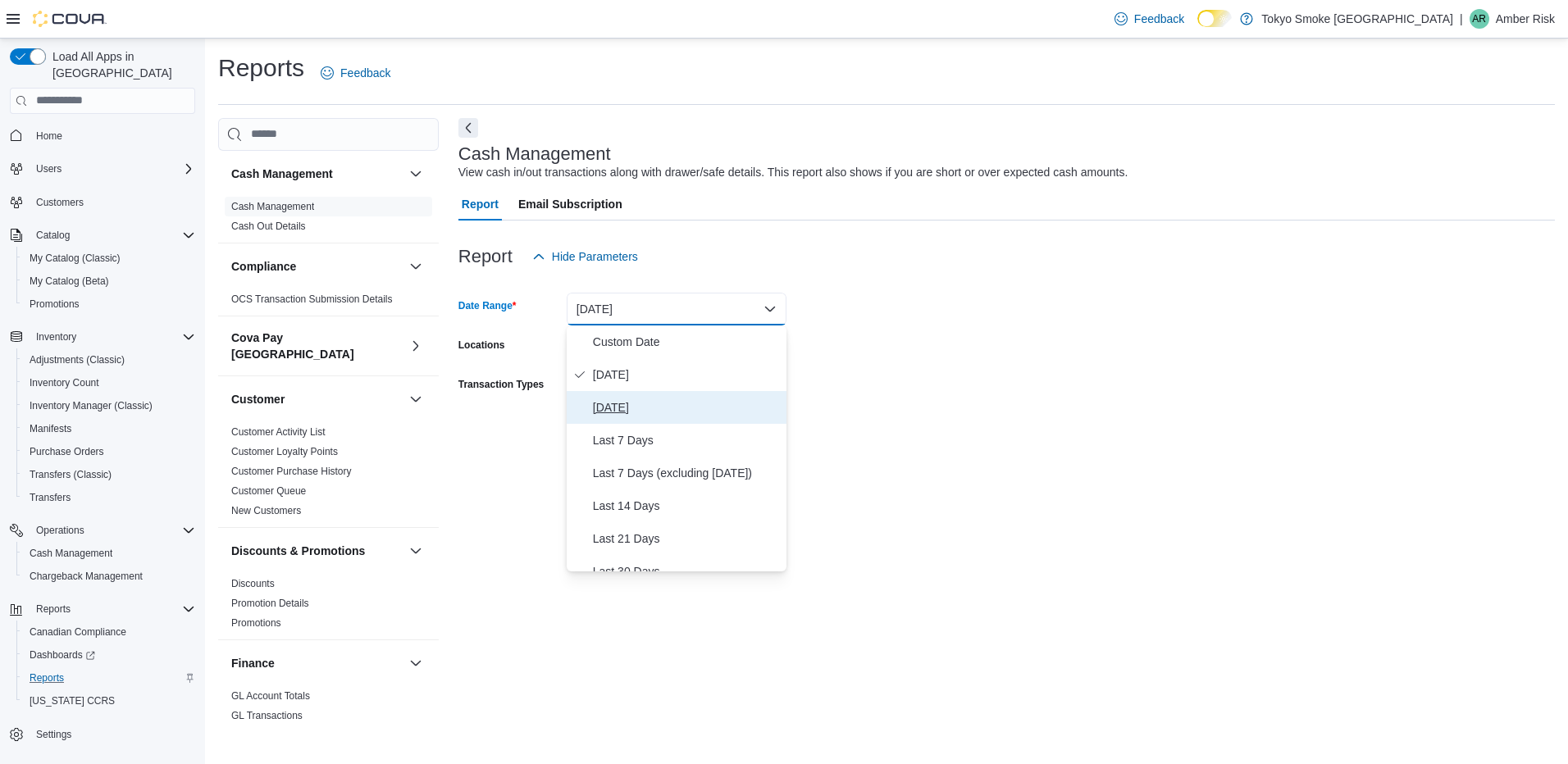
click at [626, 401] on span "[DATE]" at bounding box center [685, 408] width 187 height 20
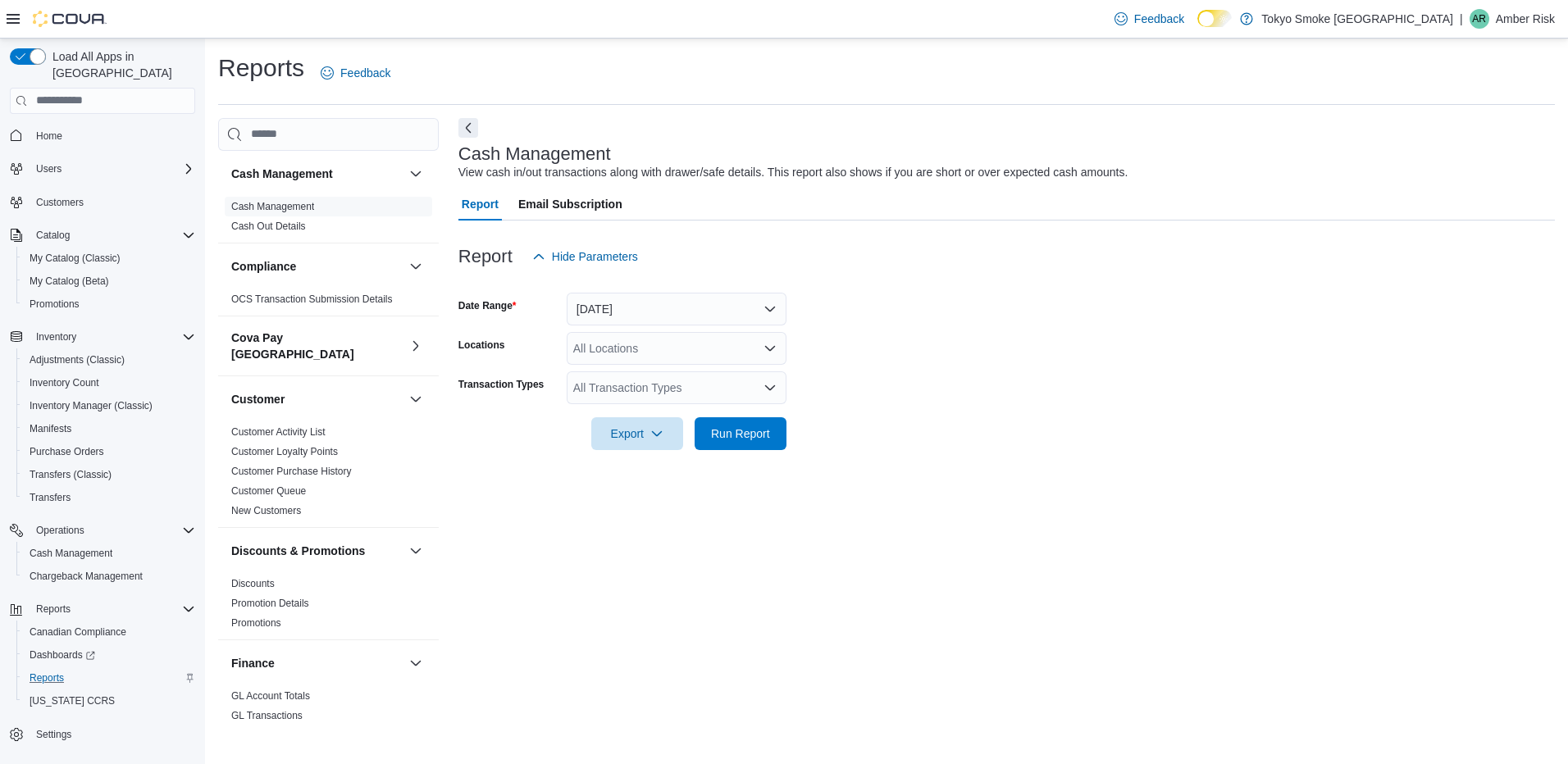
drag, startPoint x: 1069, startPoint y: 361, endPoint x: 1021, endPoint y: 350, distance: 49.2
click at [1058, 361] on form "Date Range [DATE] Locations All Locations Transaction Types All Transaction Typ…" at bounding box center [1006, 361] width 1096 height 177
click at [684, 343] on div "All Locations" at bounding box center [677, 348] width 220 height 33
type input "**"
click at [683, 377] on span "[GEOGRAPHIC_DATA]" at bounding box center [669, 376] width 120 height 16
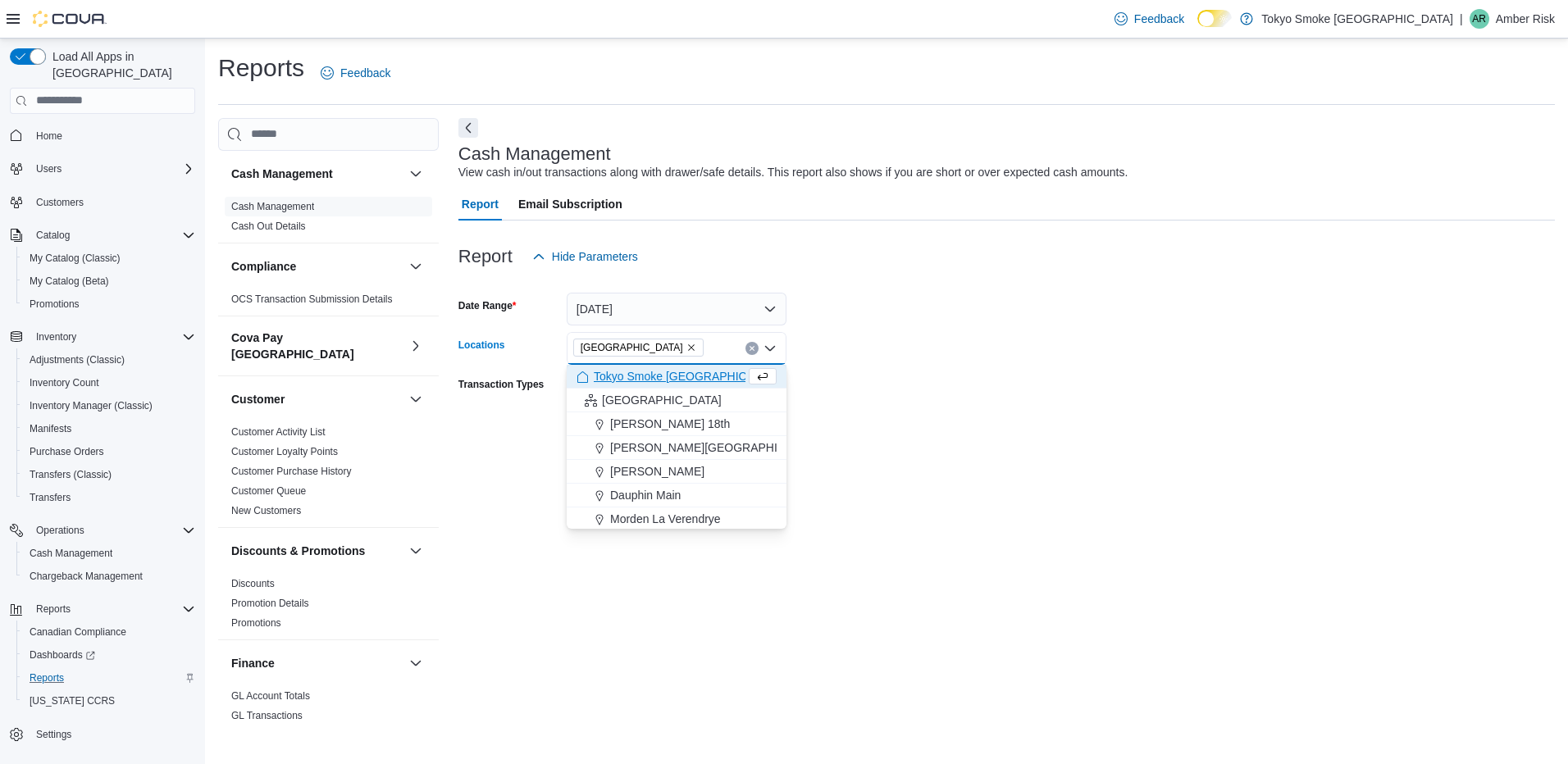
click at [901, 366] on form "Date Range [DATE] Locations [GEOGRAPHIC_DATA] Combo box. Selected. [GEOGRAPHIC_…" at bounding box center [1006, 361] width 1096 height 177
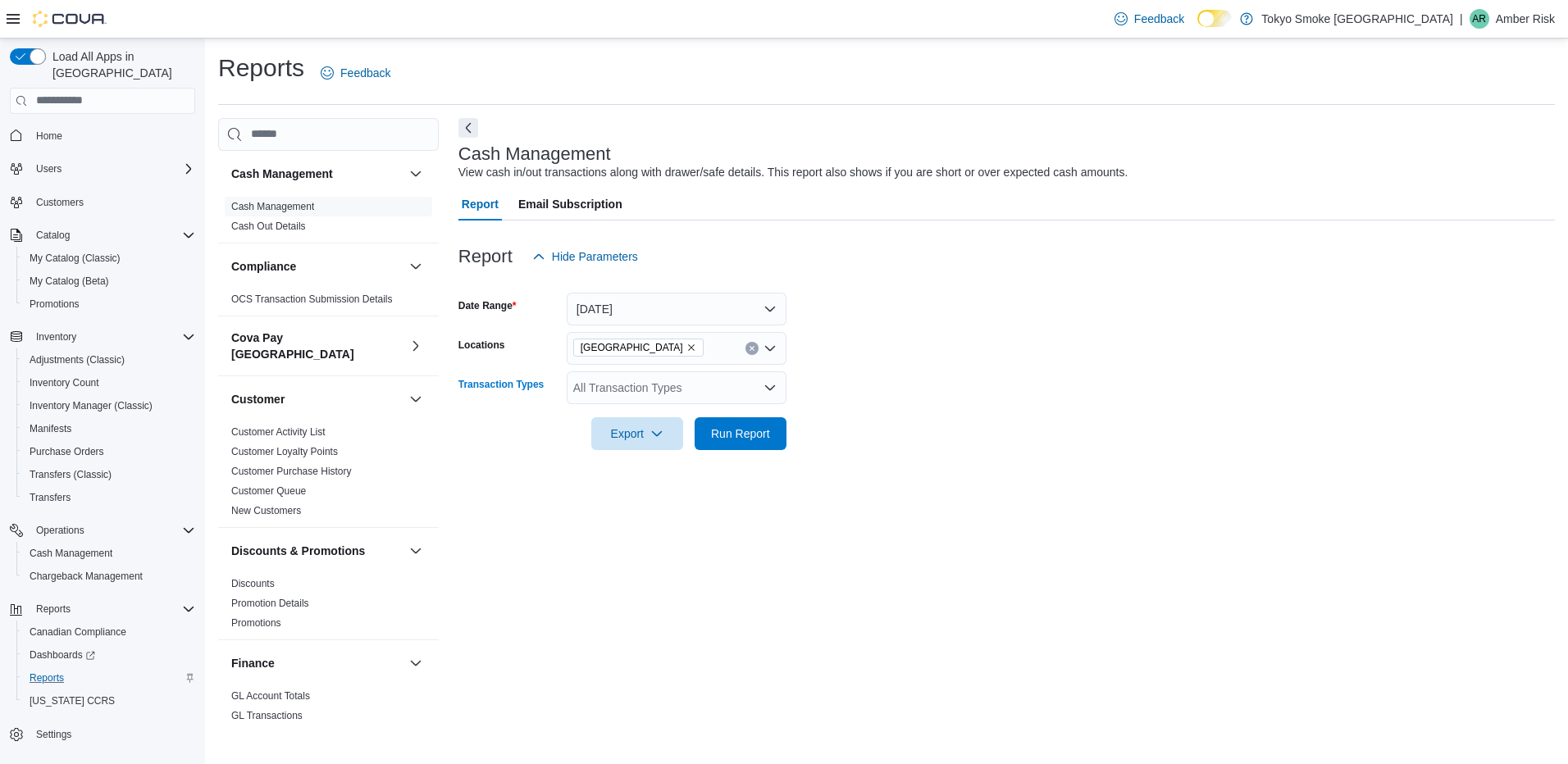
click at [696, 386] on div "All Transaction Types" at bounding box center [677, 388] width 220 height 33
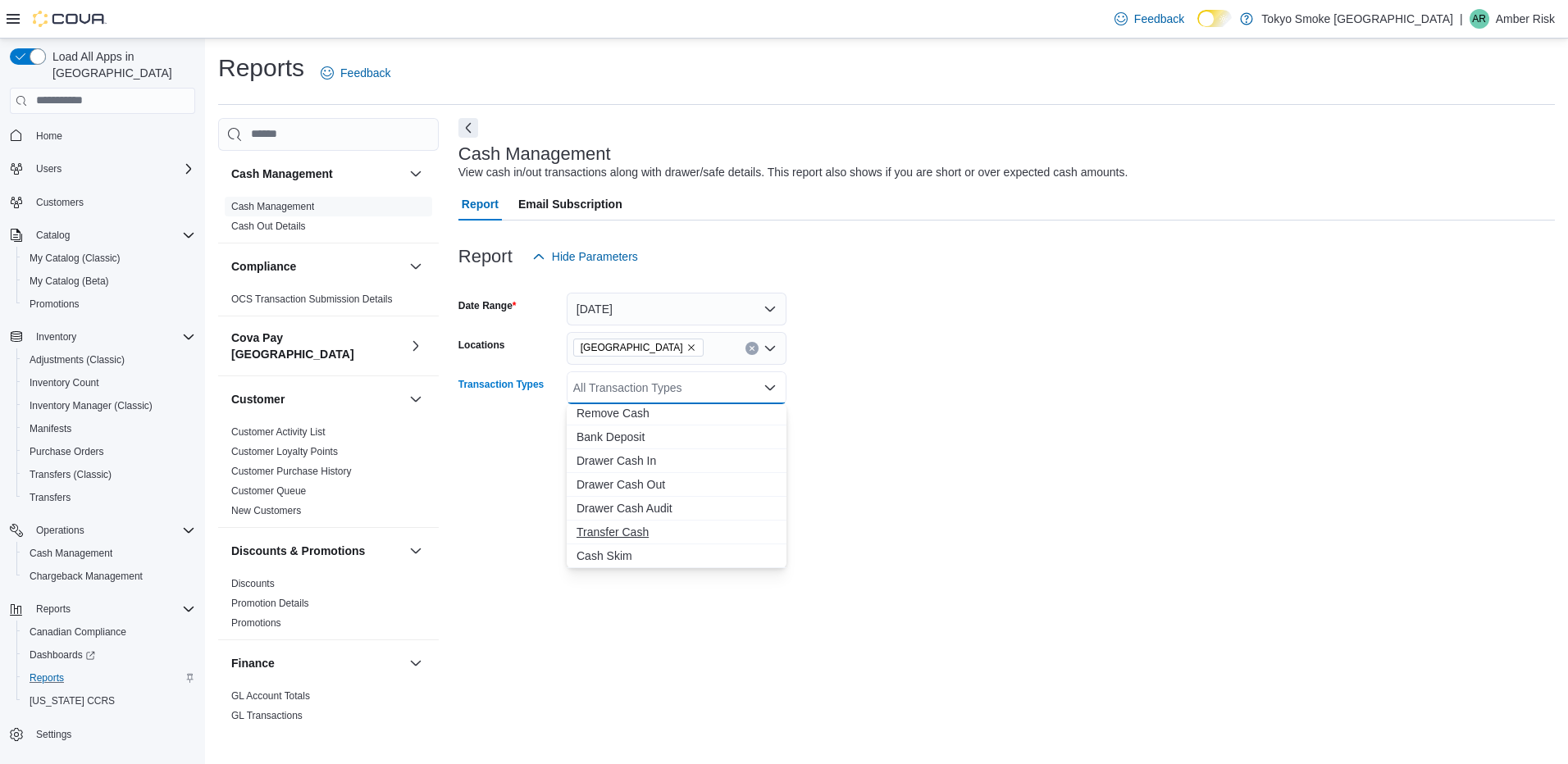
click at [675, 525] on span "Transfer Cash" at bounding box center [676, 531] width 200 height 16
drag, startPoint x: 1072, startPoint y: 490, endPoint x: 786, endPoint y: 461, distance: 287.5
click at [1073, 490] on div "Cash Management View cash in/out transactions along with drawer/safe details. T…" at bounding box center [1006, 420] width 1096 height 606
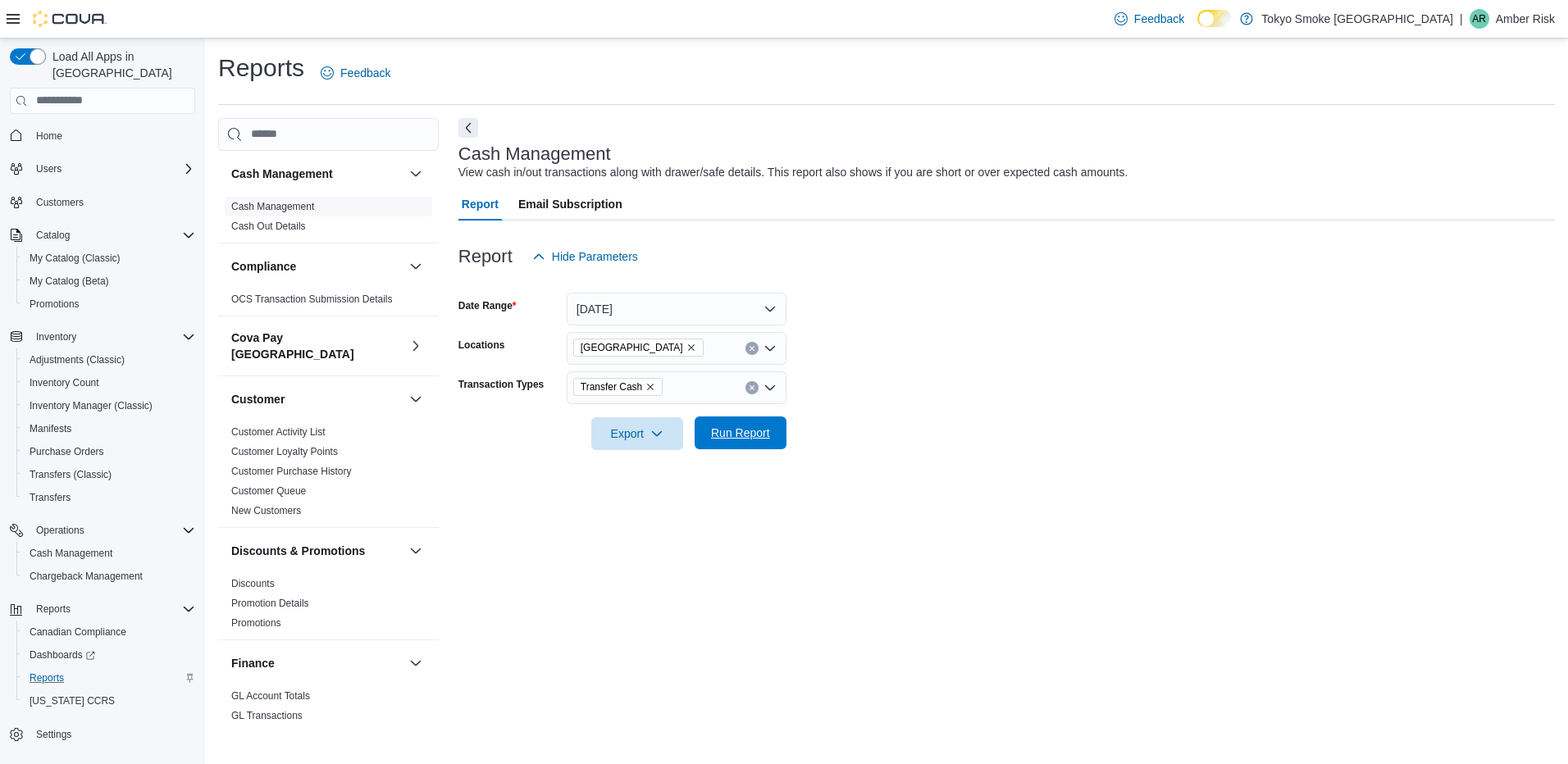
click at [750, 427] on span "Run Report" at bounding box center [741, 433] width 59 height 16
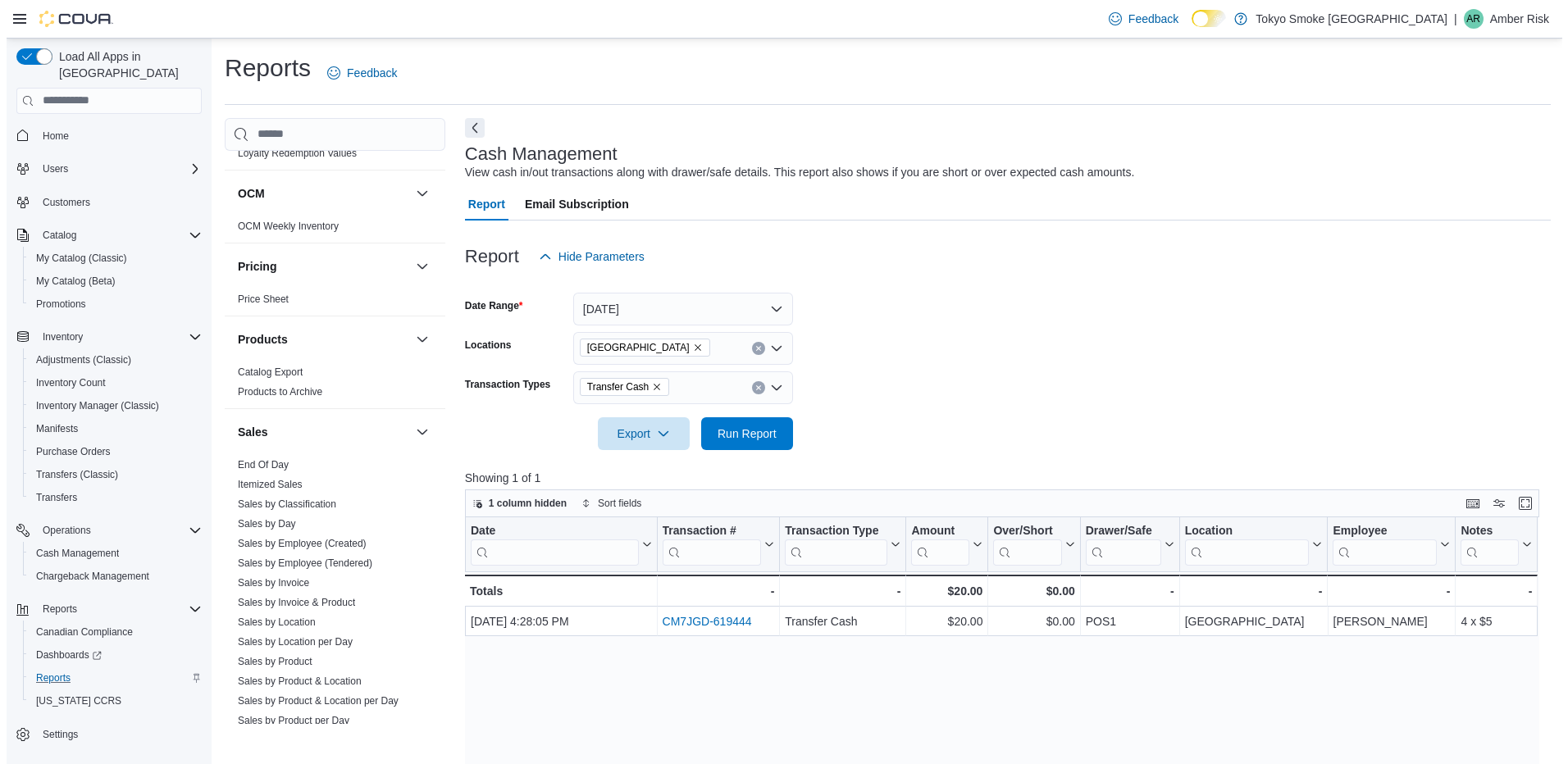
scroll to position [984, 0]
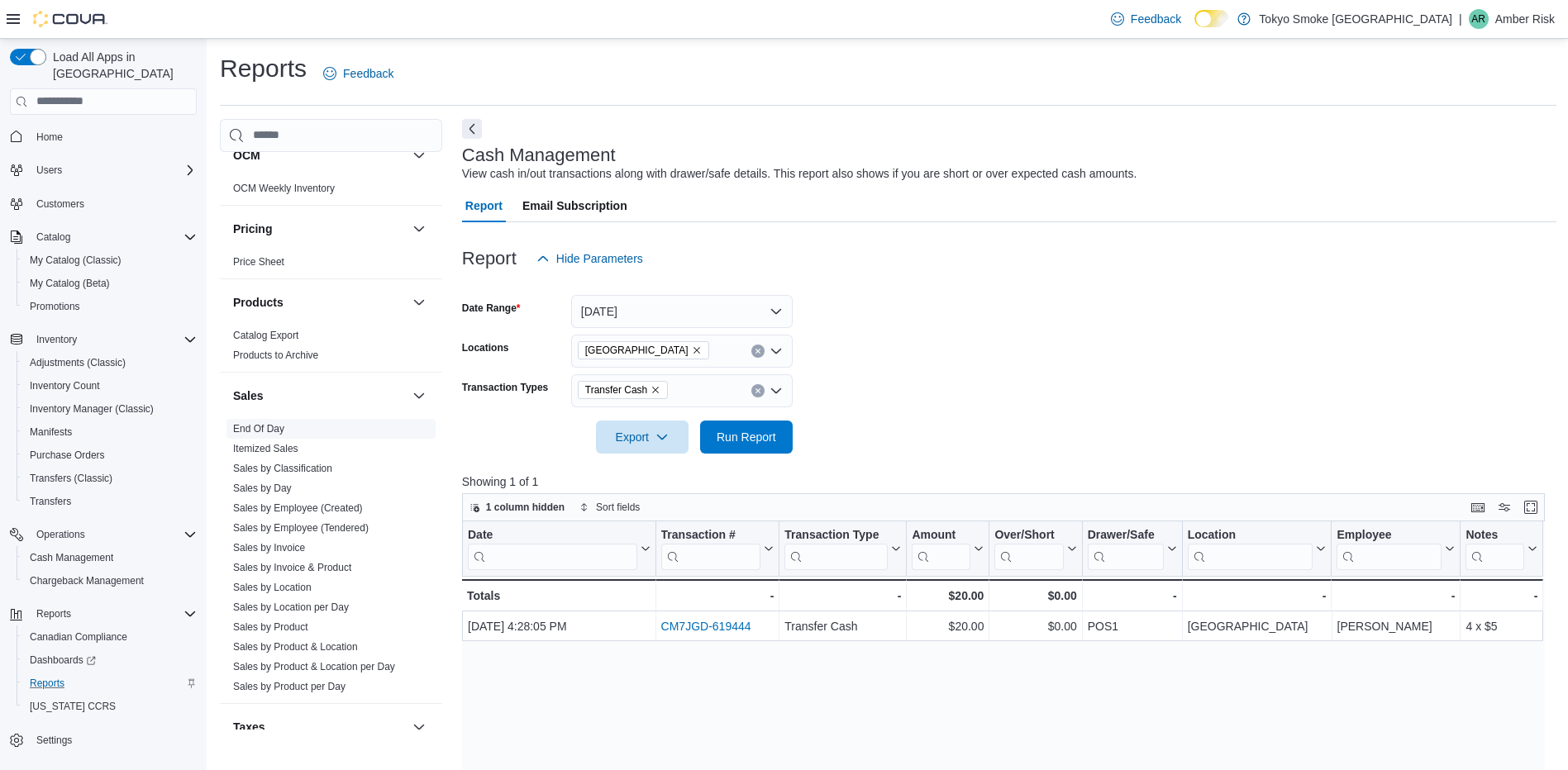
click at [276, 424] on link "End Of Day" at bounding box center [259, 429] width 51 height 12
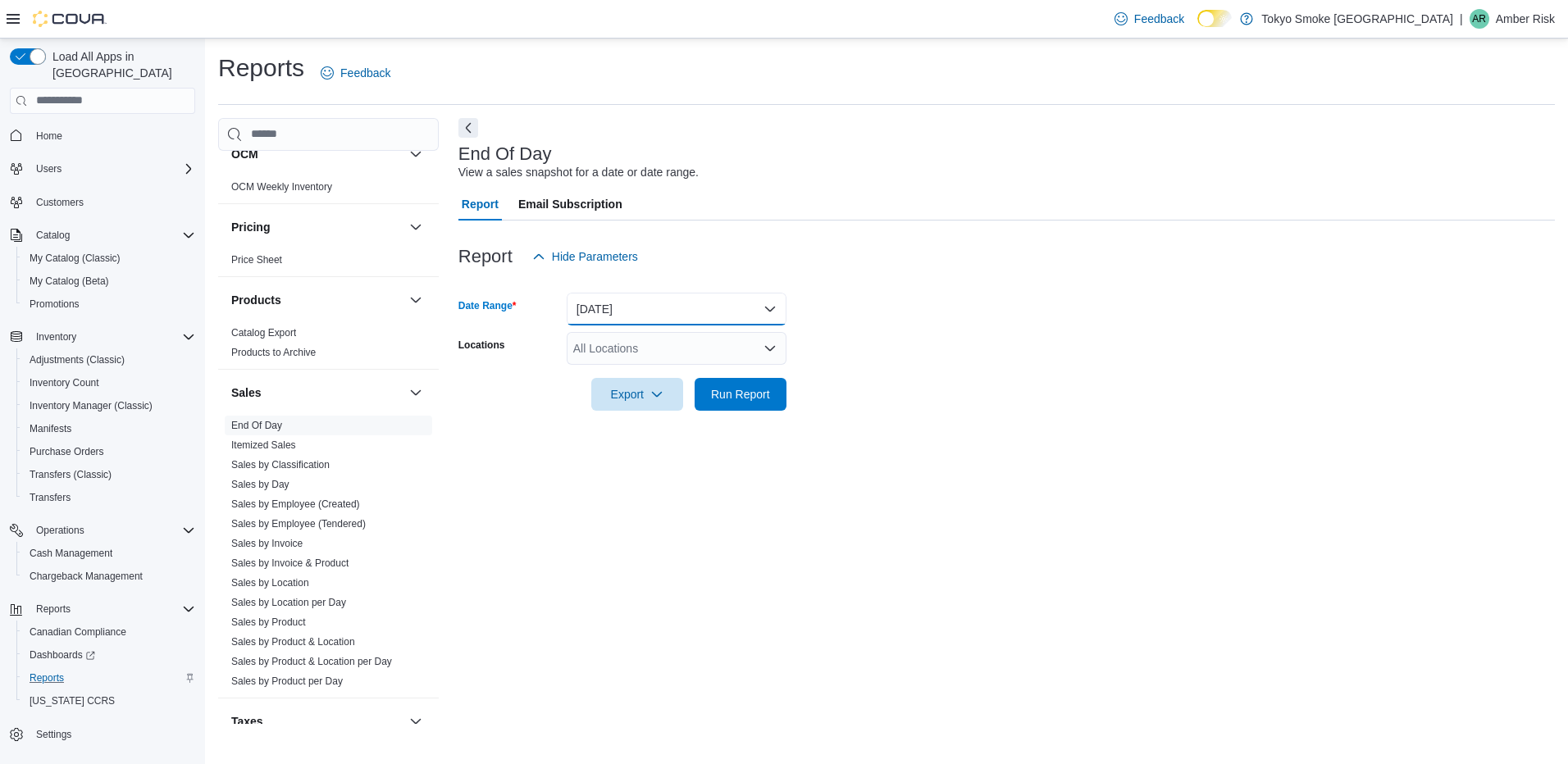
click at [647, 316] on button "[DATE]" at bounding box center [677, 309] width 220 height 33
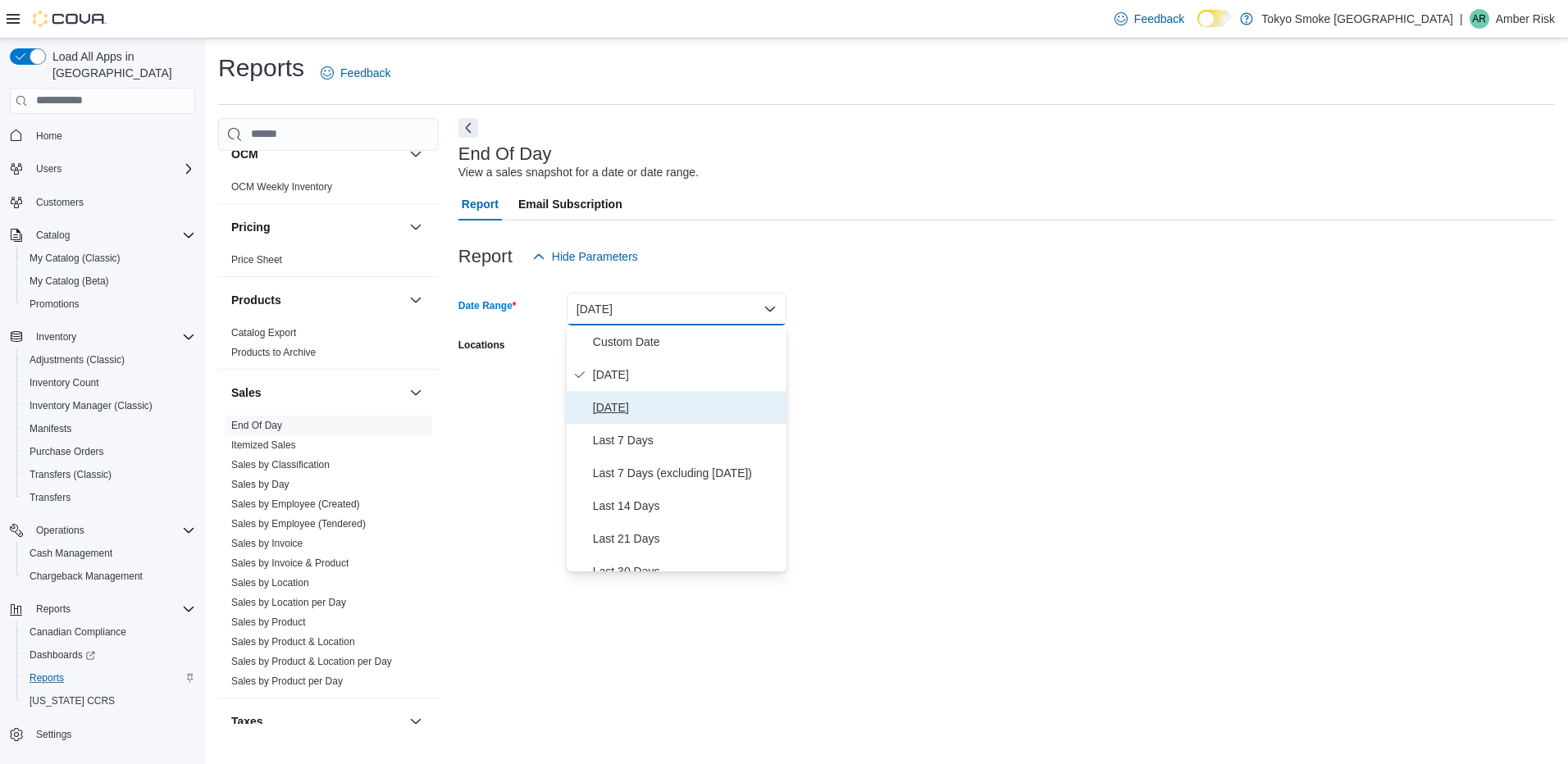
click at [608, 410] on span "[DATE]" at bounding box center [685, 408] width 187 height 20
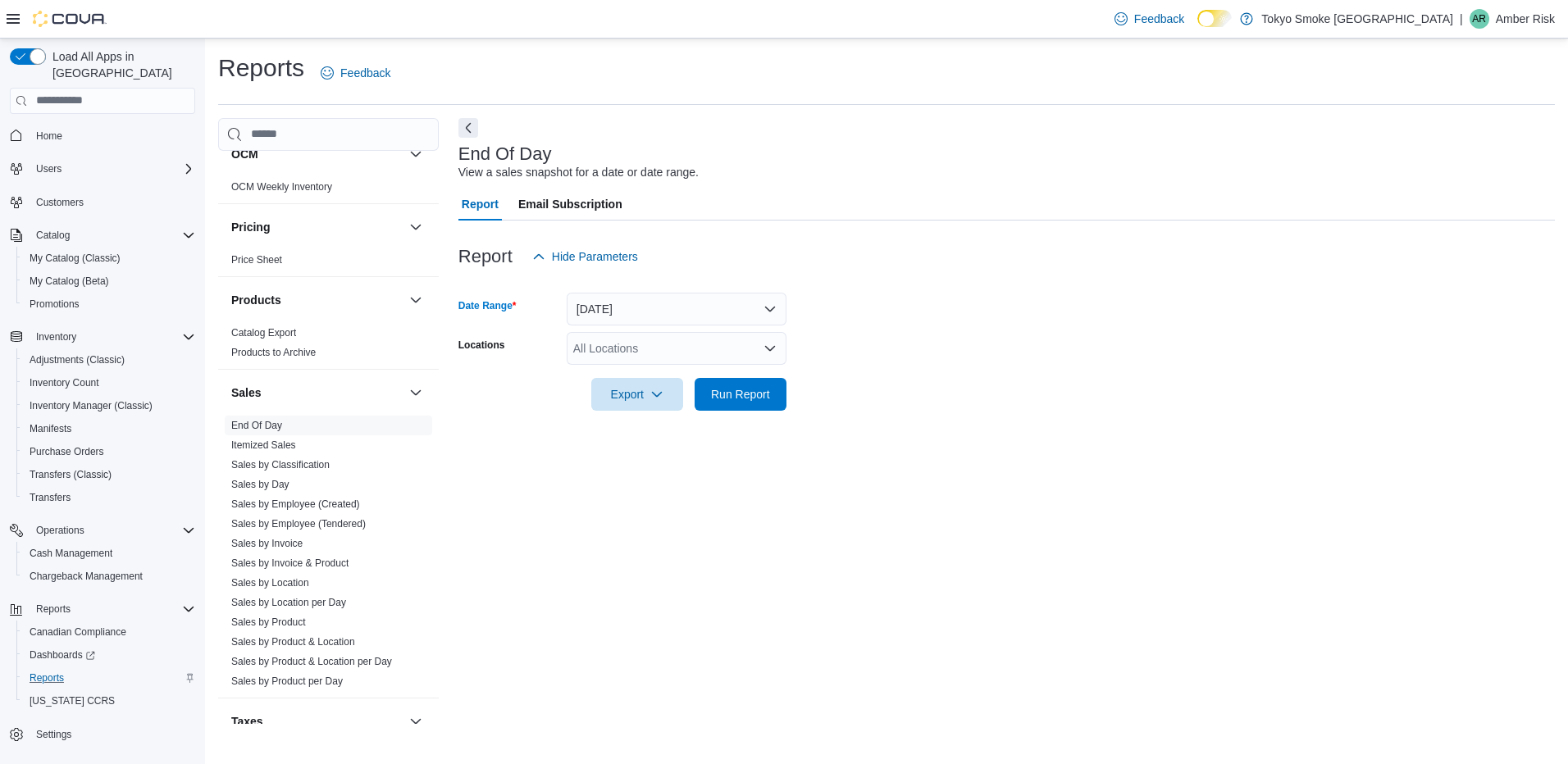
click at [616, 346] on div "All Locations" at bounding box center [677, 348] width 220 height 33
type input "**"
click at [671, 377] on span "[GEOGRAPHIC_DATA]" at bounding box center [669, 376] width 120 height 16
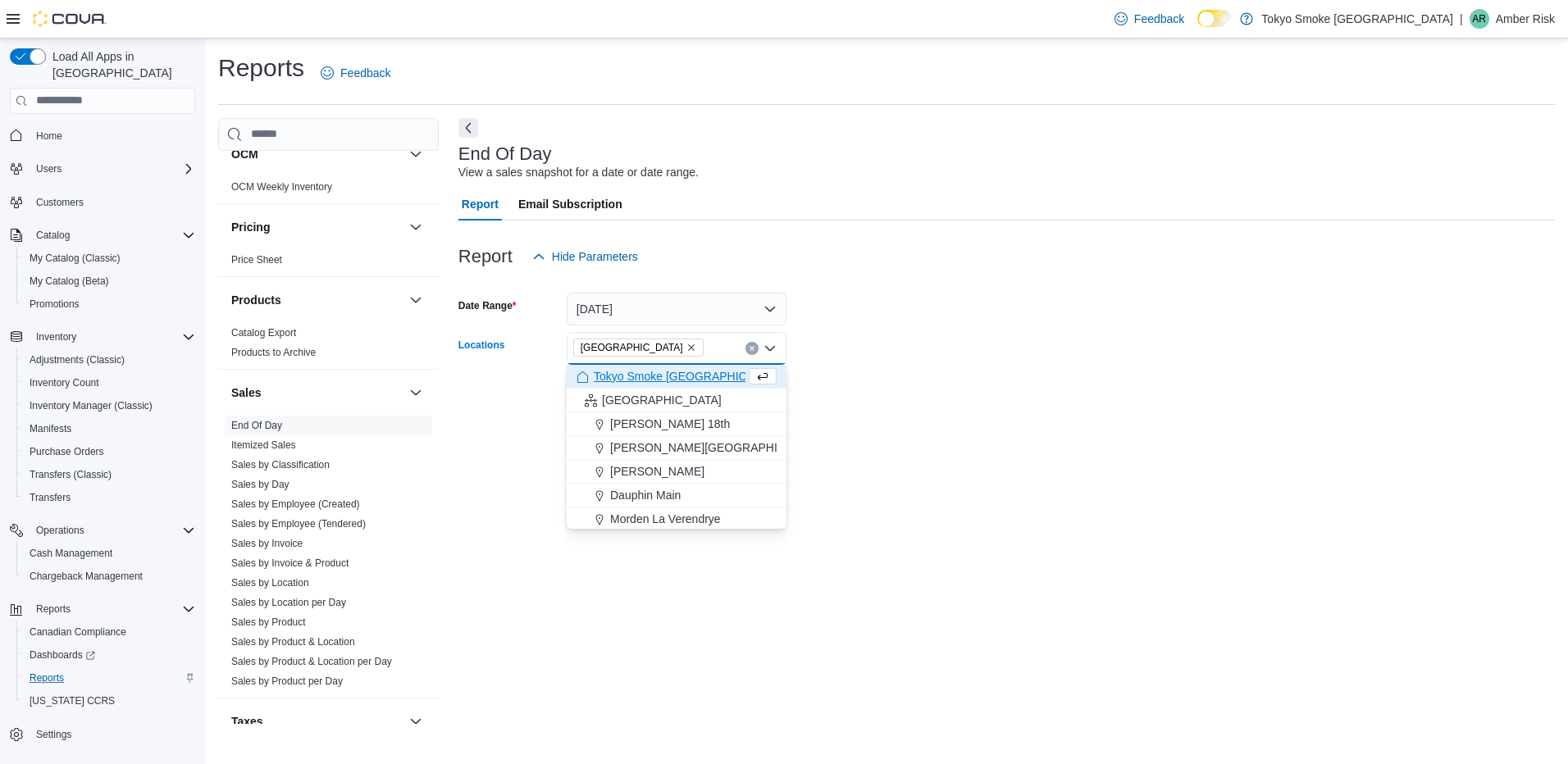
drag, startPoint x: 977, startPoint y: 390, endPoint x: 952, endPoint y: 392, distance: 25.1
click at [974, 392] on form "Date Range [DATE] Locations [GEOGRAPHIC_DATA] Combo box. Selected. [GEOGRAPHIC_…" at bounding box center [1006, 342] width 1096 height 138
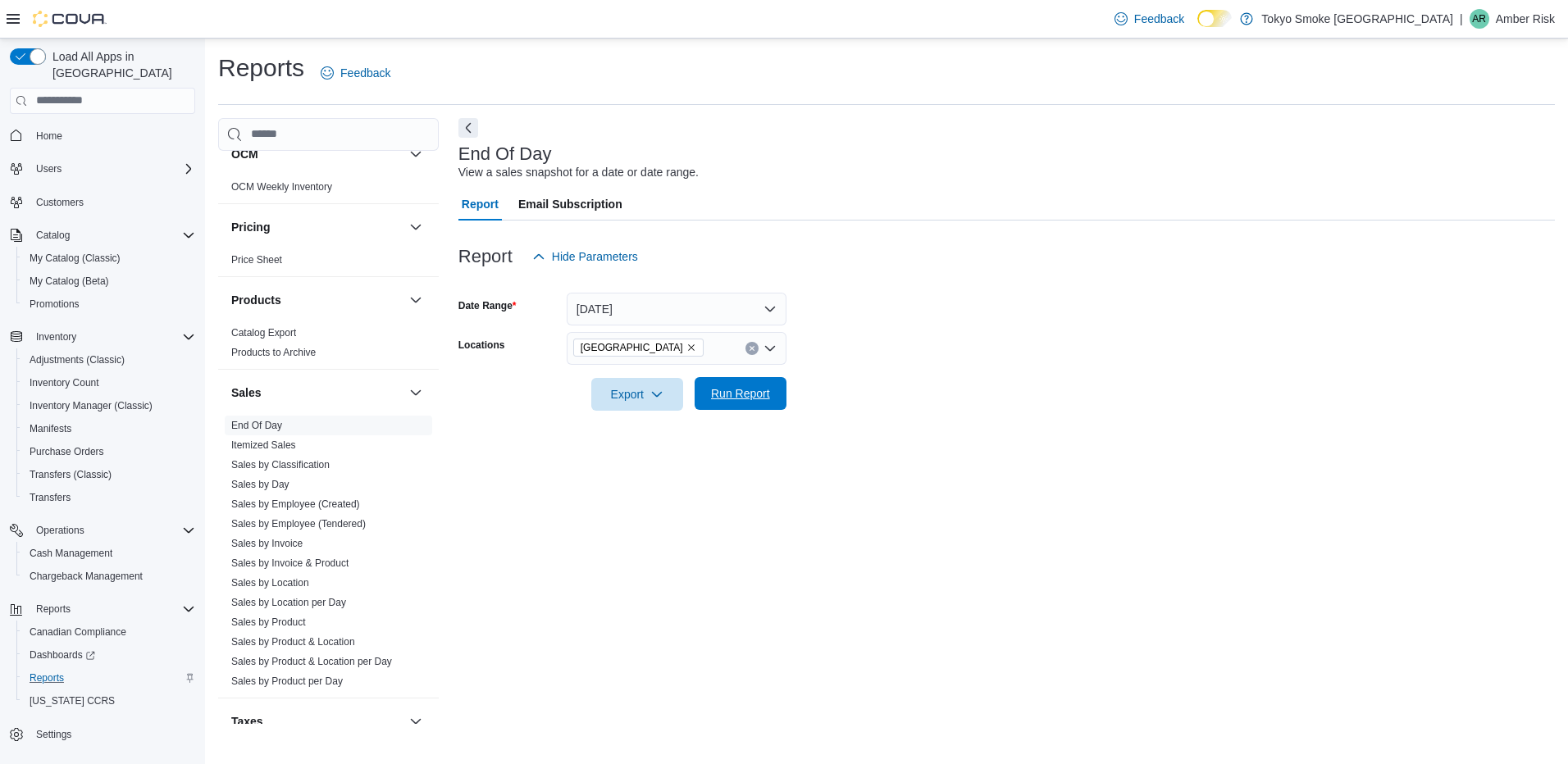
click at [752, 400] on span "Run Report" at bounding box center [741, 393] width 59 height 16
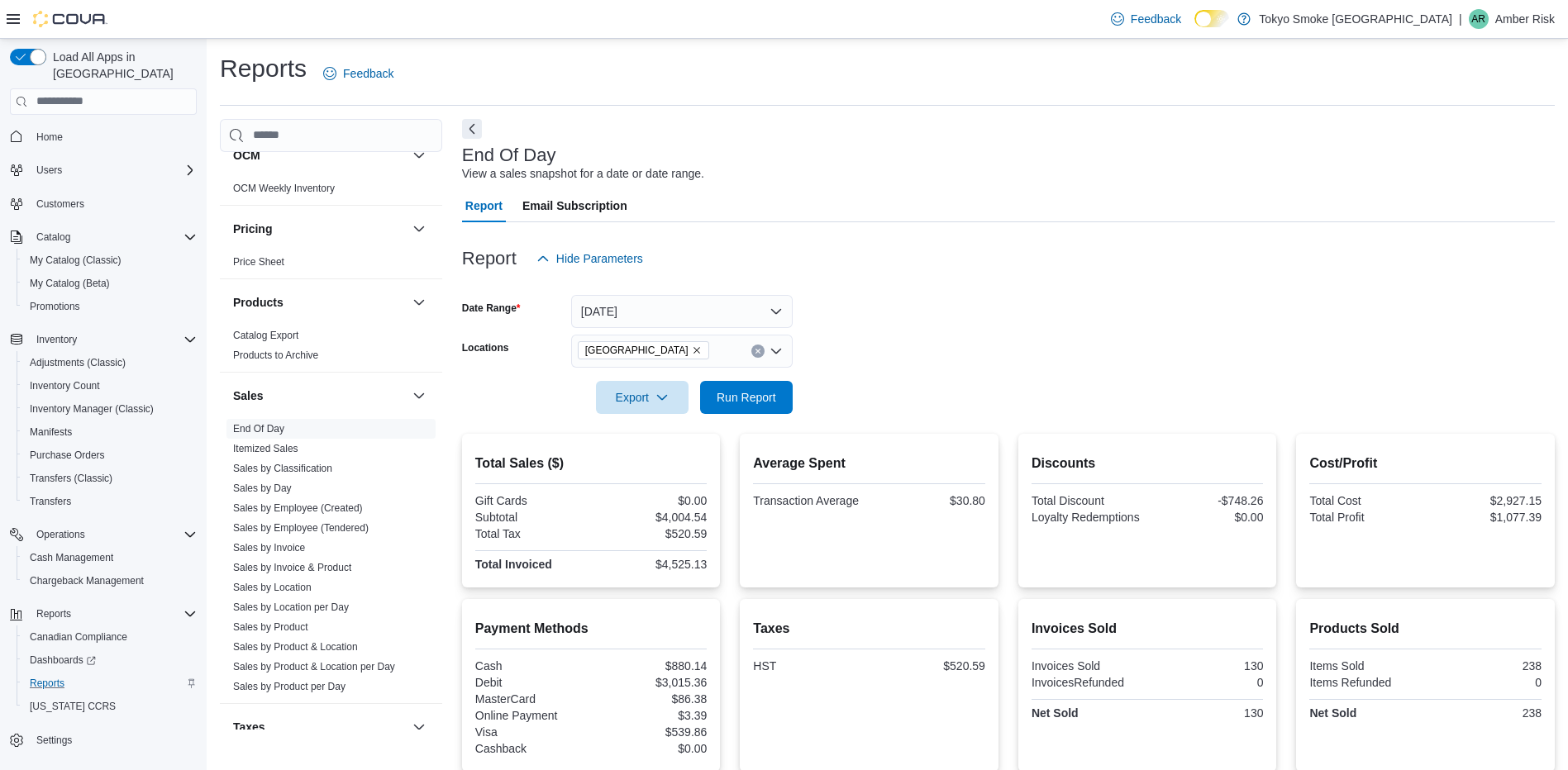
click at [961, 131] on div "End Of Day View a sales snapshot for a date or date range. Report Email Subscri…" at bounding box center [1008, 541] width 1093 height 845
